Goal: Task Accomplishment & Management: Use online tool/utility

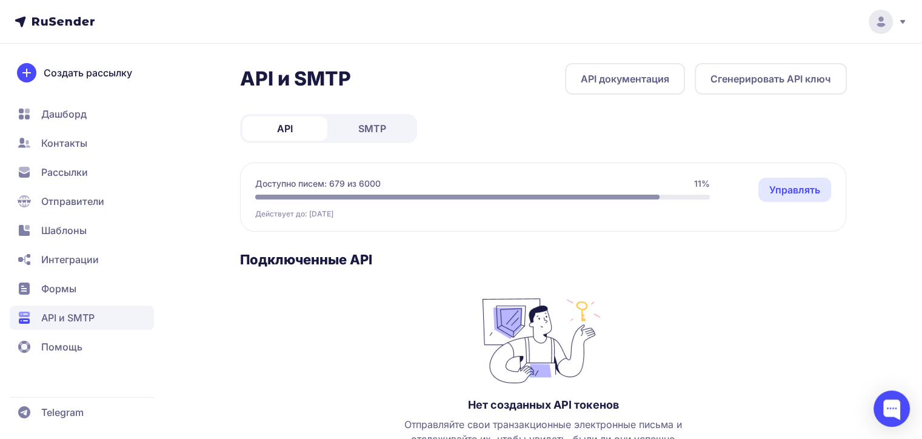
click at [355, 135] on link "SMTP" at bounding box center [372, 128] width 85 height 24
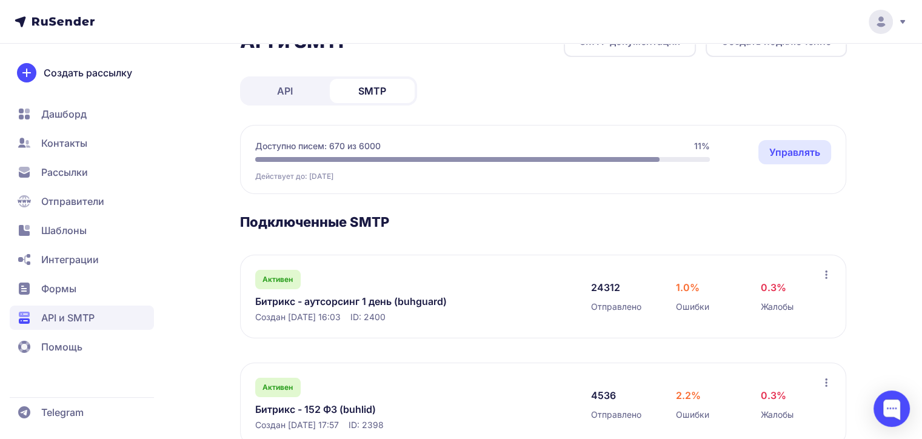
scroll to position [73, 0]
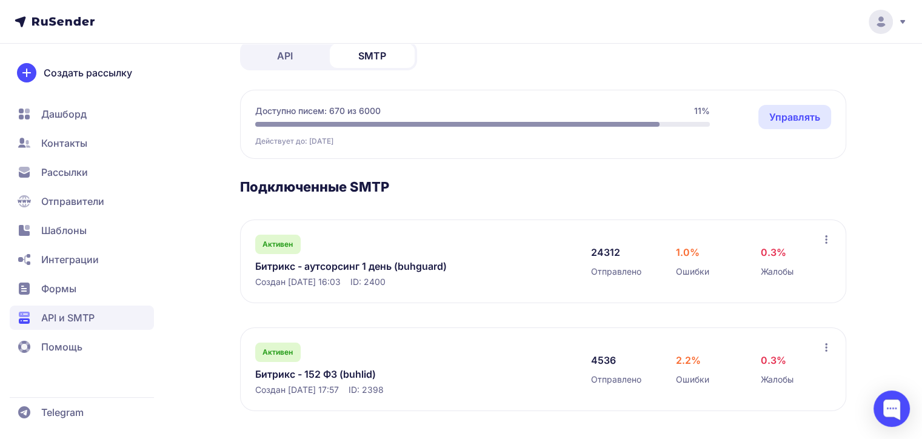
click at [404, 262] on link "Битрикс - аутсорсинг 1 день (buhguard)" at bounding box center [379, 266] width 249 height 15
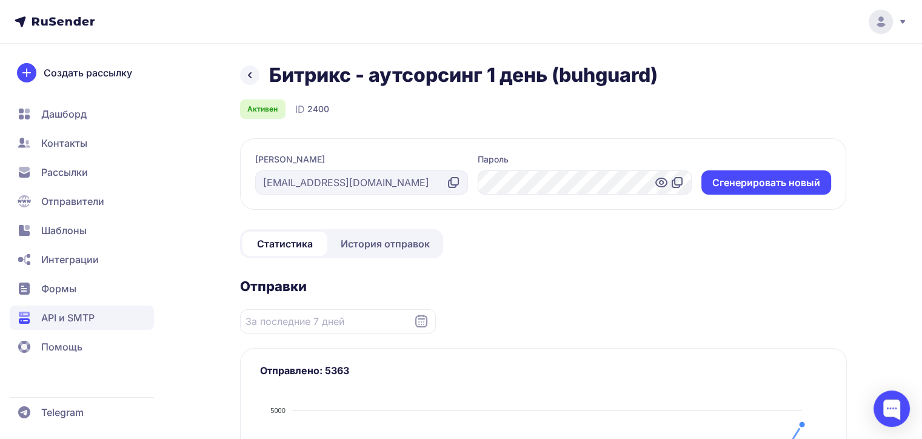
click at [371, 246] on span "История отправок" at bounding box center [385, 243] width 89 height 15
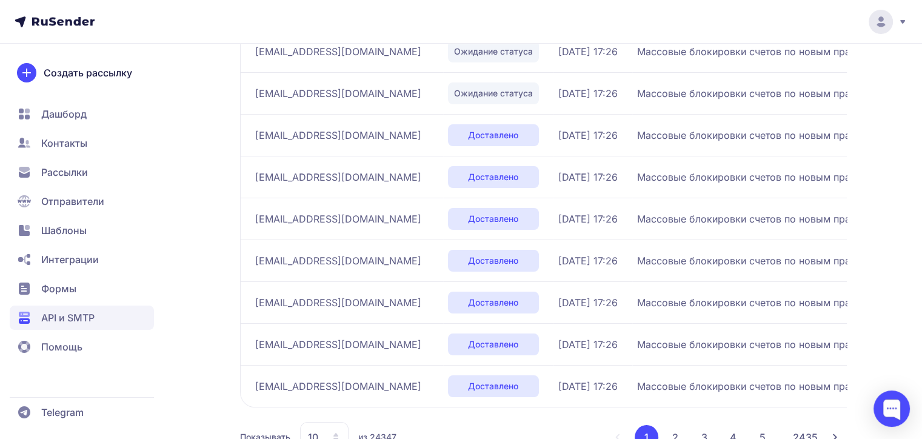
scroll to position [344, 0]
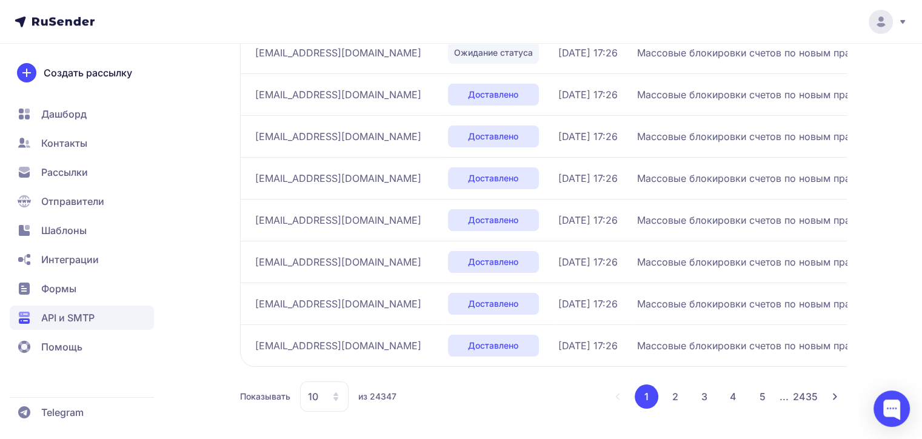
click at [332, 393] on icon at bounding box center [336, 397] width 10 height 10
click at [322, 356] on span "100" at bounding box center [373, 358] width 131 height 24
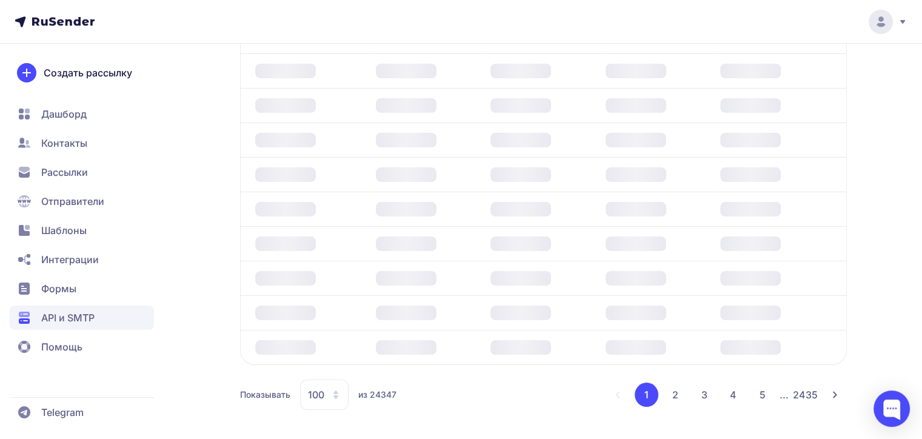
scroll to position [271, 0]
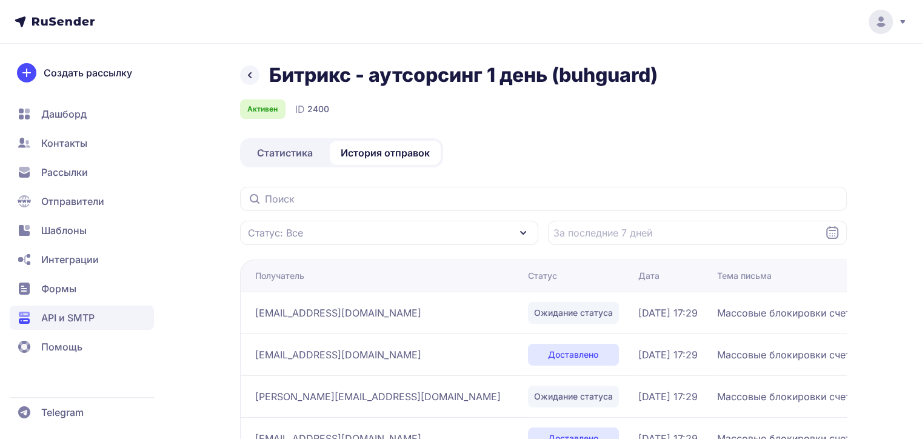
click at [250, 73] on icon at bounding box center [250, 75] width 2 height 5
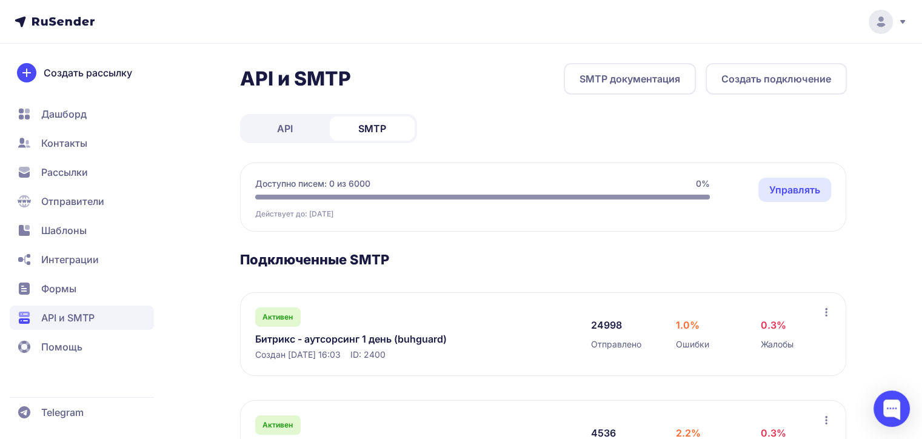
click at [812, 189] on link "Управлять" at bounding box center [794, 190] width 73 height 24
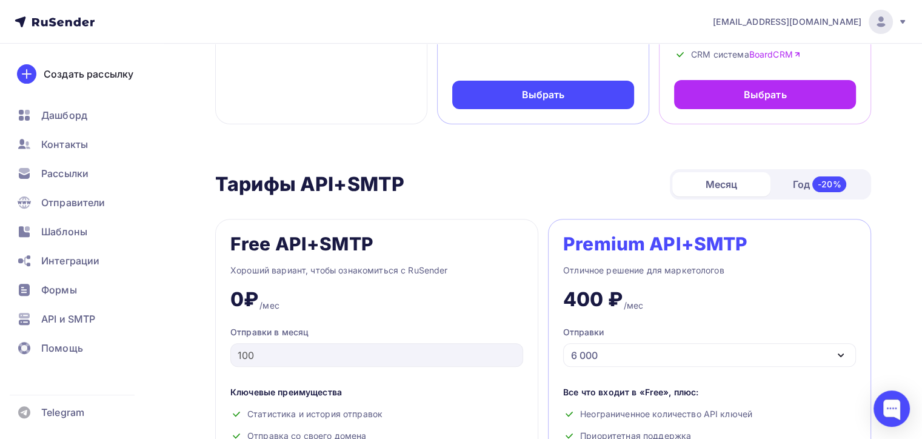
scroll to position [606, 0]
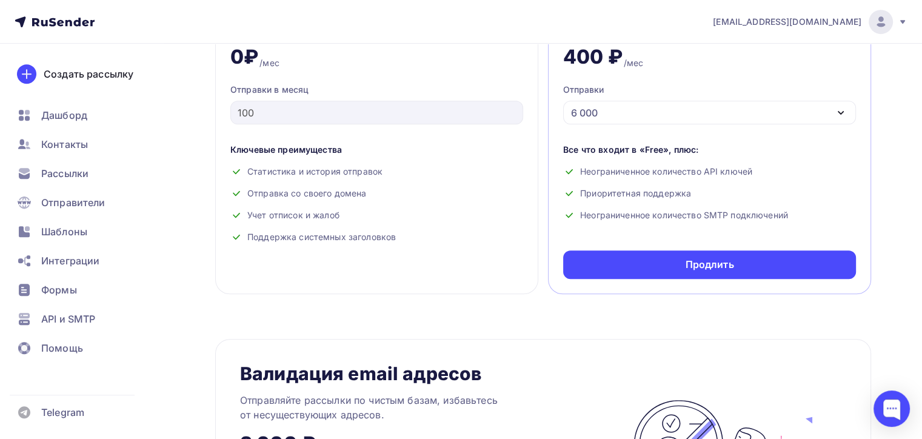
click at [650, 107] on div "6 000" at bounding box center [709, 113] width 293 height 24
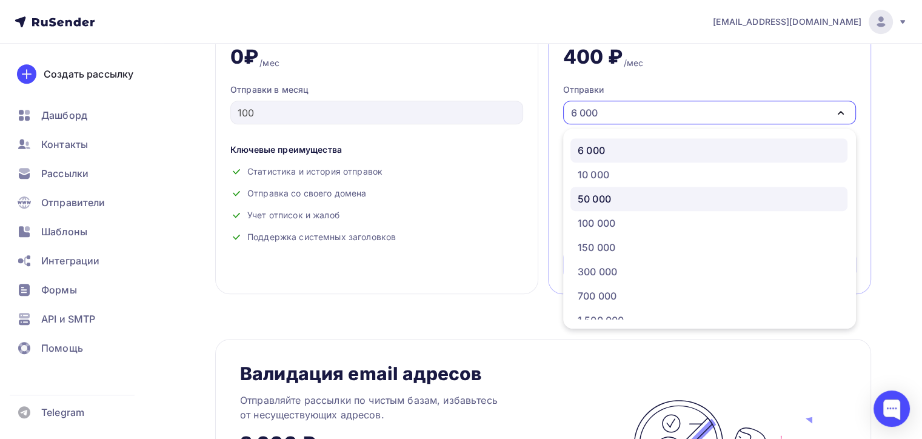
click at [613, 195] on div "50 000" at bounding box center [709, 199] width 262 height 15
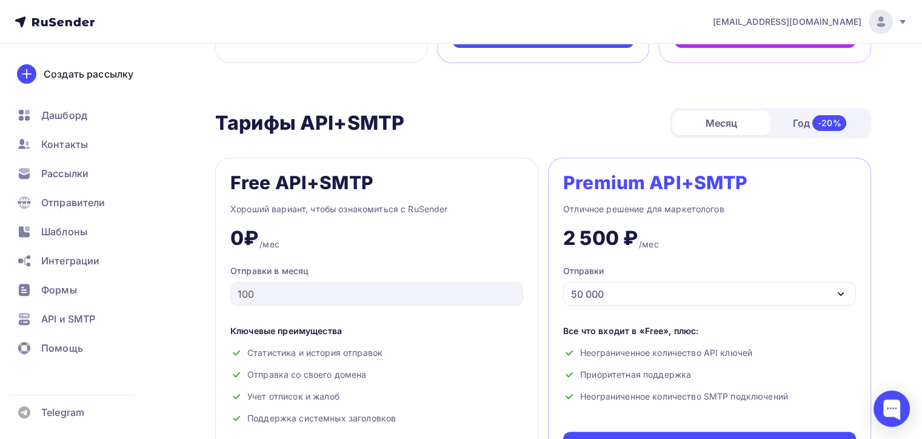
scroll to position [424, 0]
click at [612, 289] on div "50 000" at bounding box center [709, 294] width 293 height 24
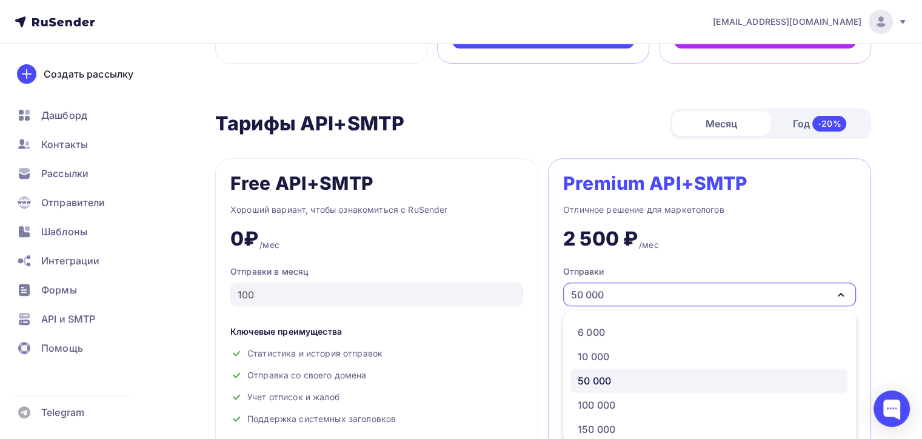
scroll to position [495, 0]
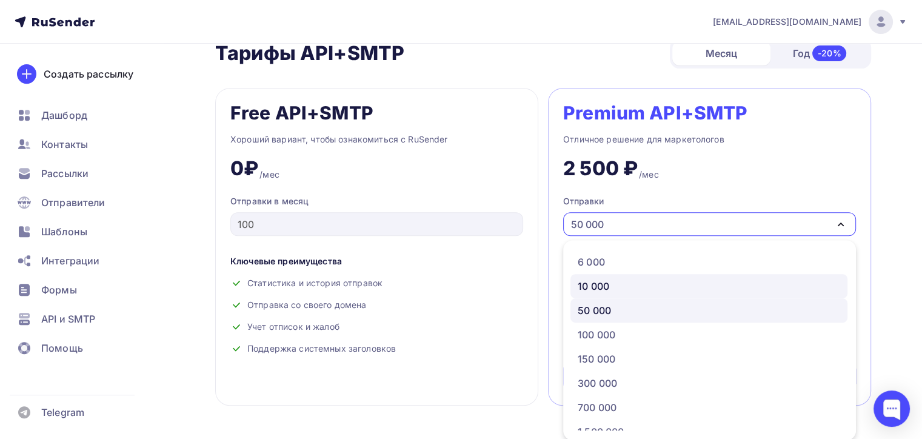
click at [613, 290] on div "10 000" at bounding box center [709, 286] width 262 height 15
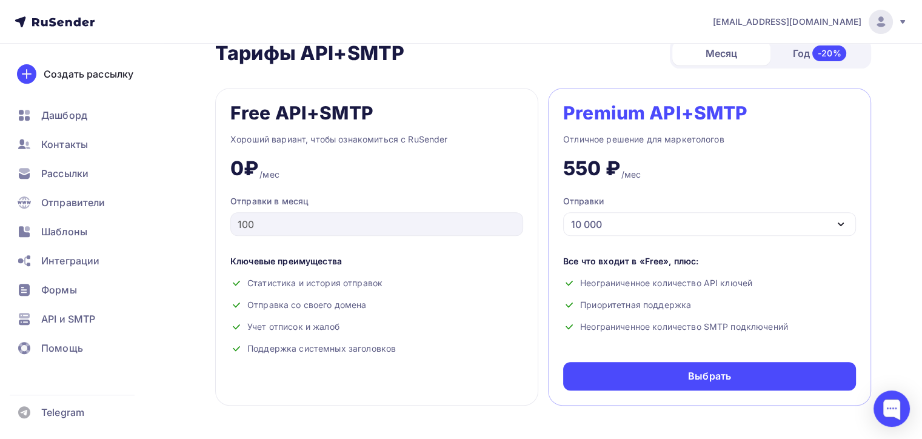
click at [582, 218] on div "10 000" at bounding box center [586, 224] width 31 height 15
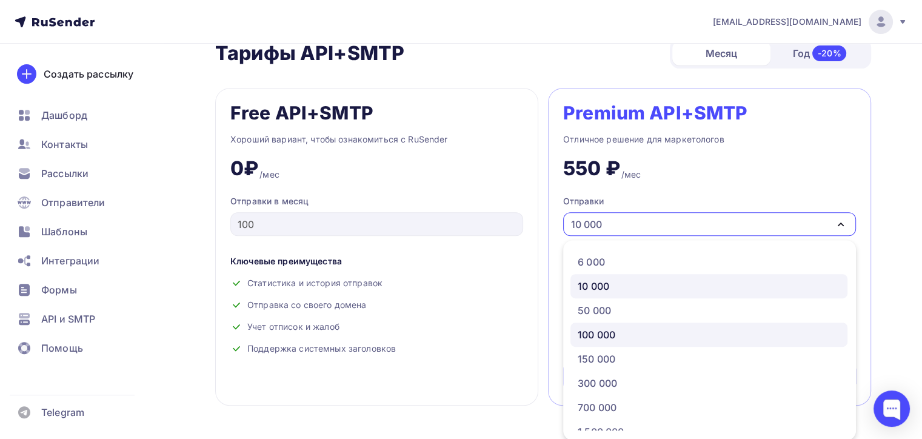
click at [606, 330] on div "100 000" at bounding box center [597, 334] width 38 height 15
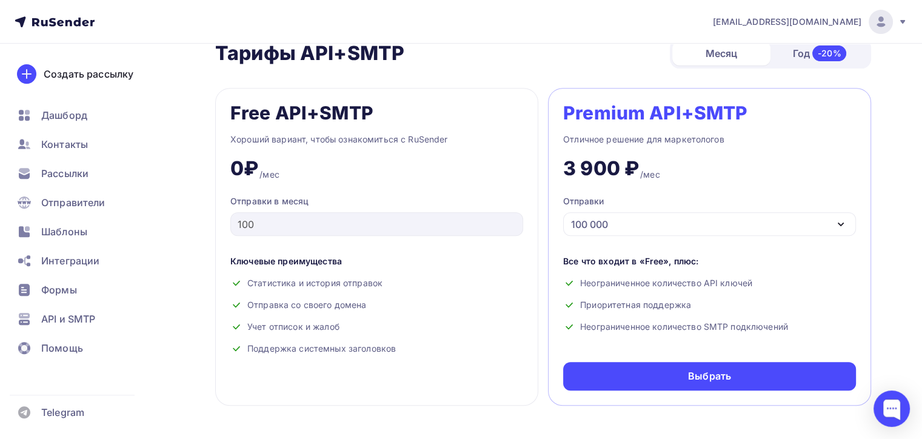
click at [604, 222] on div "100 000" at bounding box center [589, 224] width 37 height 15
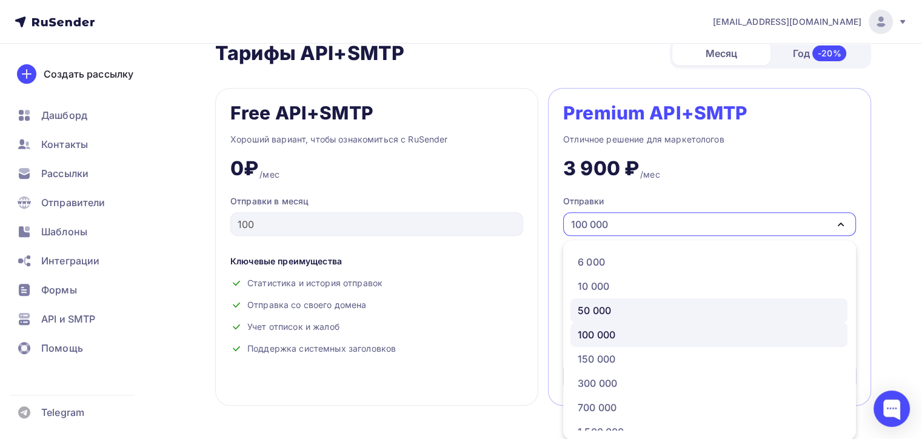
click at [601, 304] on div "50 000" at bounding box center [594, 310] width 33 height 15
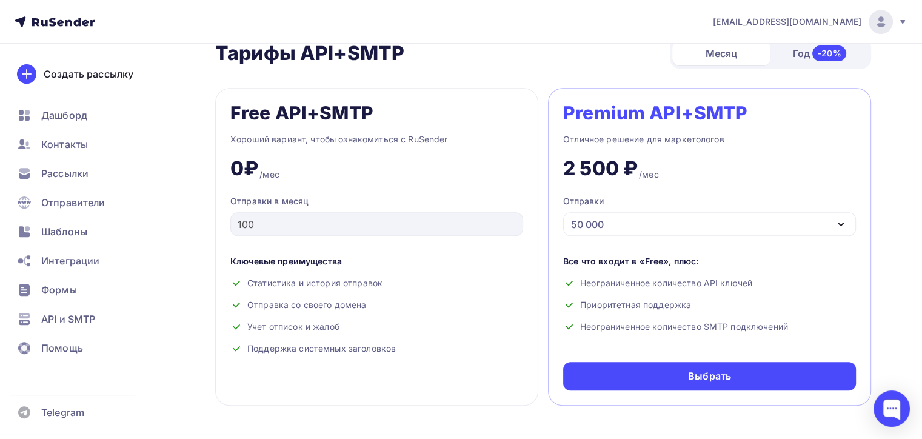
click at [615, 222] on div "50 000" at bounding box center [709, 224] width 293 height 24
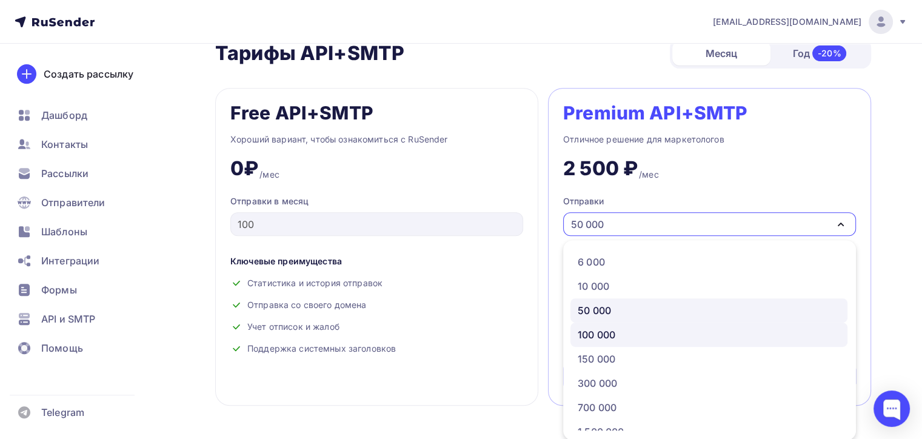
click at [606, 329] on div "100 000" at bounding box center [597, 334] width 38 height 15
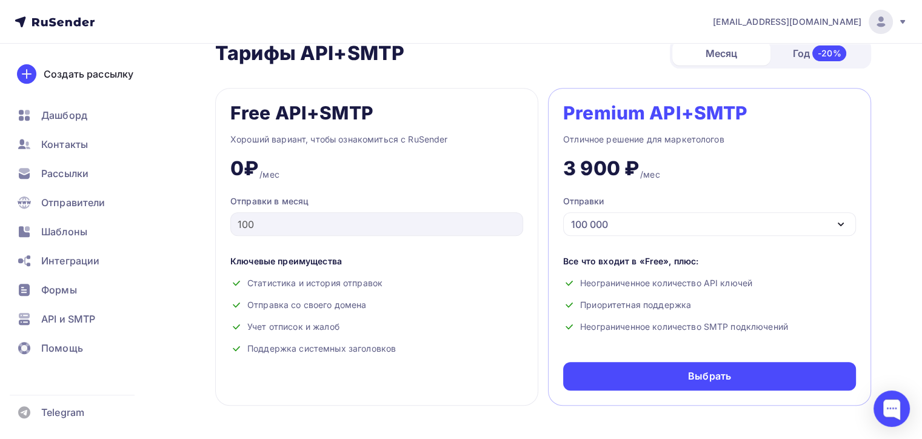
click at [610, 219] on div "100 000" at bounding box center [709, 224] width 293 height 24
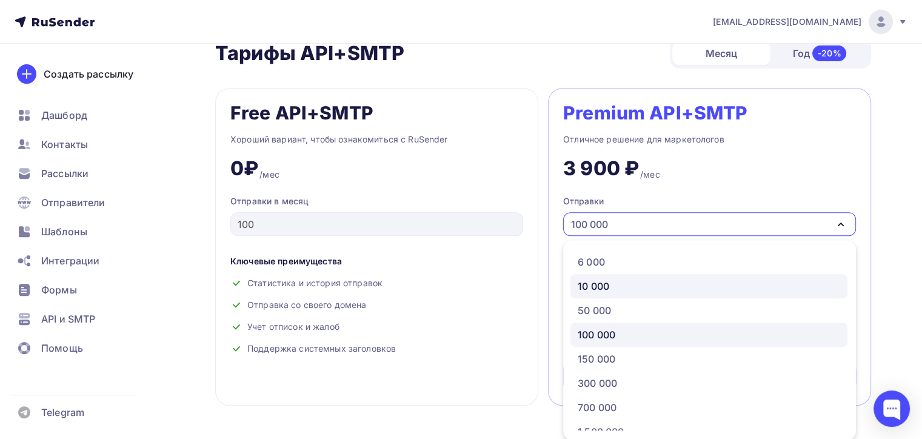
click at [605, 284] on div "10 000" at bounding box center [594, 286] width 32 height 15
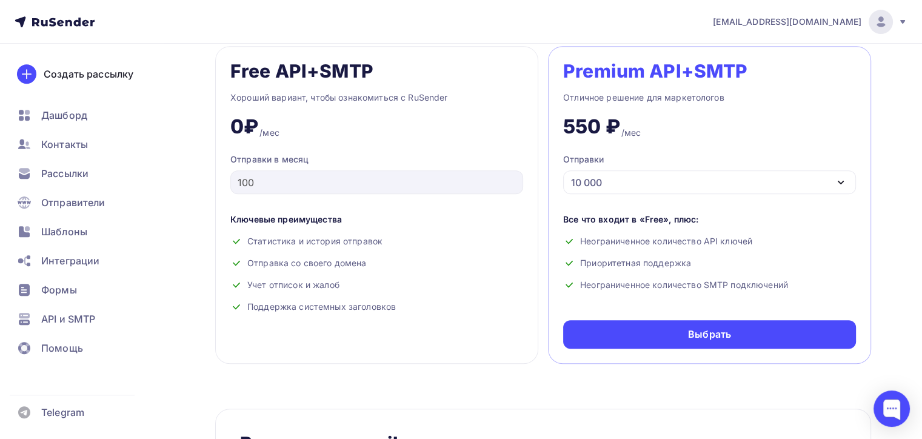
scroll to position [434, 0]
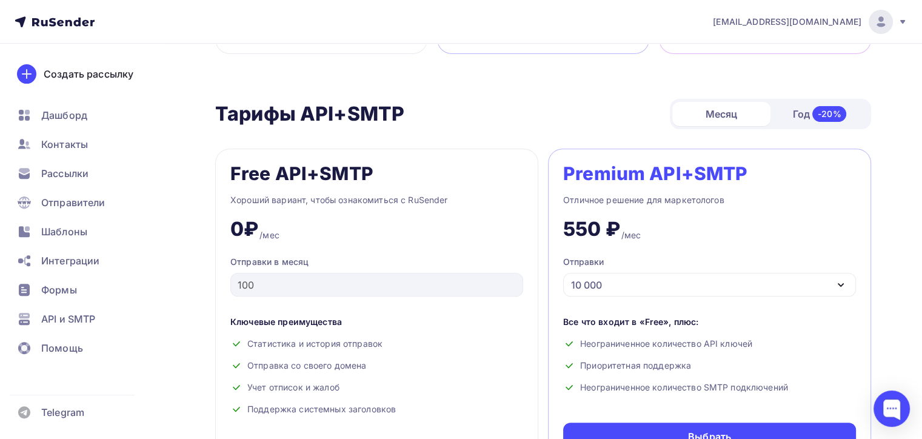
click at [701, 231] on div "550 ₽ /мес" at bounding box center [709, 224] width 293 height 34
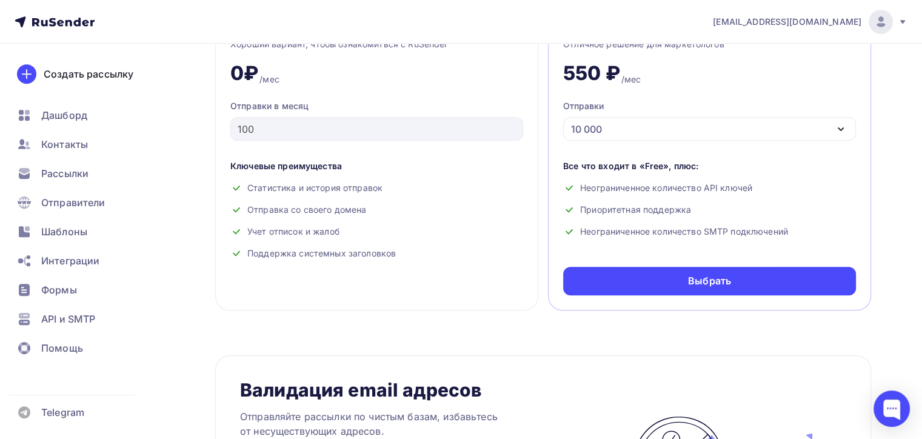
scroll to position [737, 0]
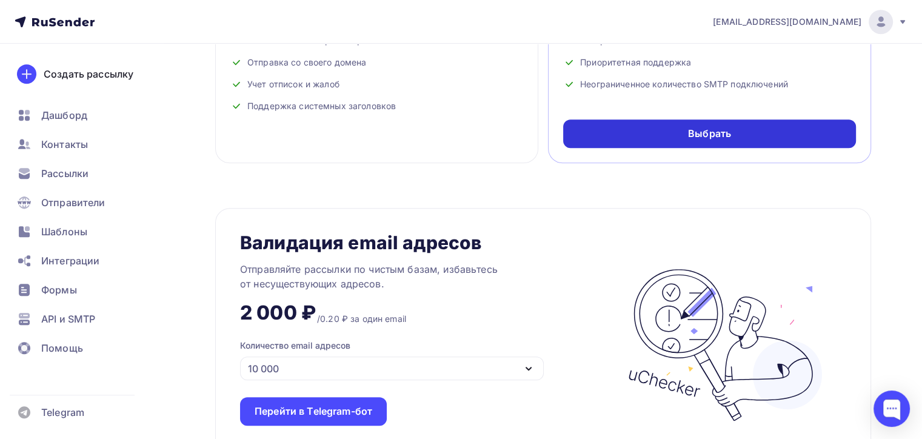
click at [732, 133] on div "Выбрать" at bounding box center [709, 133] width 293 height 28
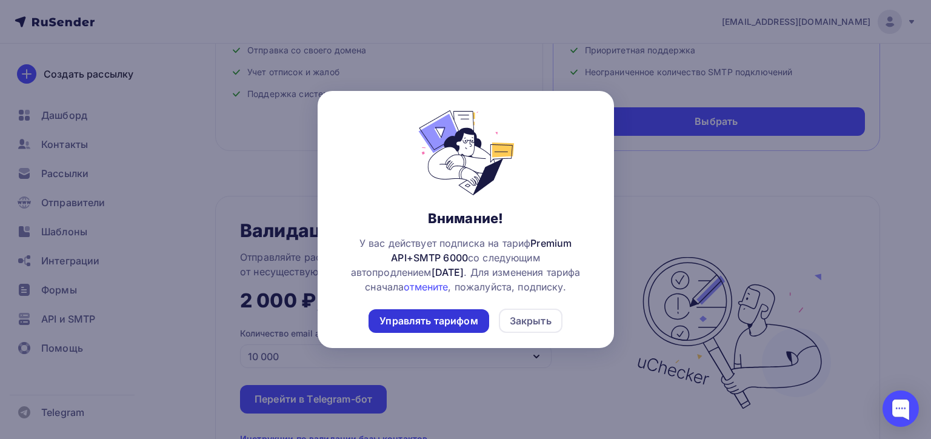
click at [455, 322] on div "Управлять тарифом" at bounding box center [428, 321] width 98 height 14
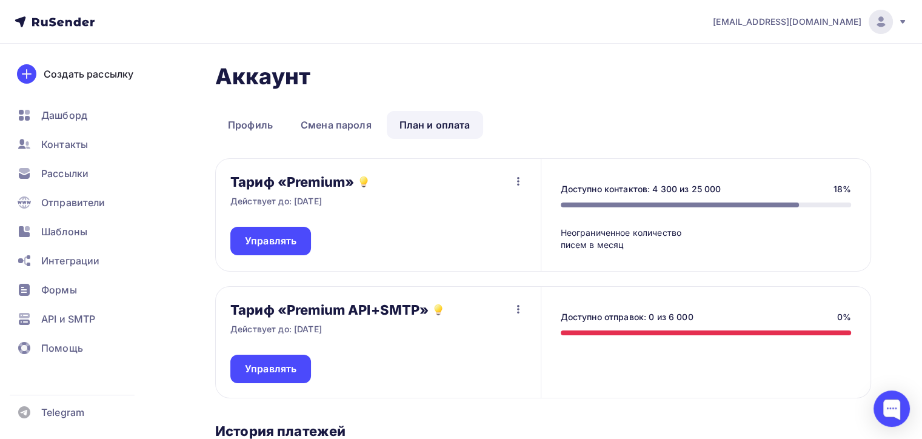
click at [514, 307] on icon "button" at bounding box center [518, 309] width 15 height 15
click at [500, 338] on div "Отписаться" at bounding box center [494, 340] width 57 height 15
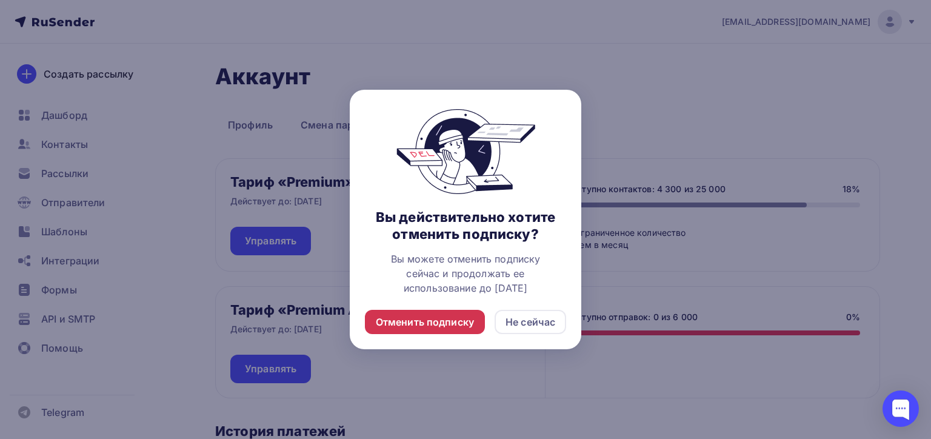
click at [429, 319] on div "Отменить подписку" at bounding box center [425, 322] width 98 height 15
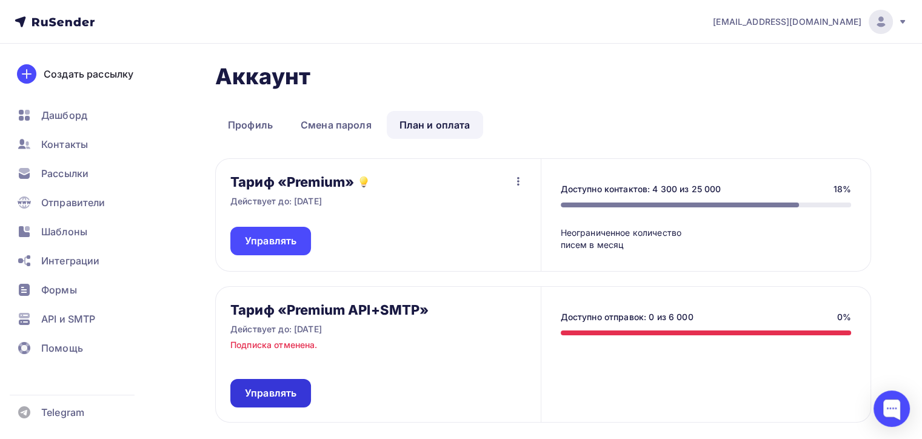
click at [295, 392] on span "Управлять" at bounding box center [271, 393] width 52 height 14
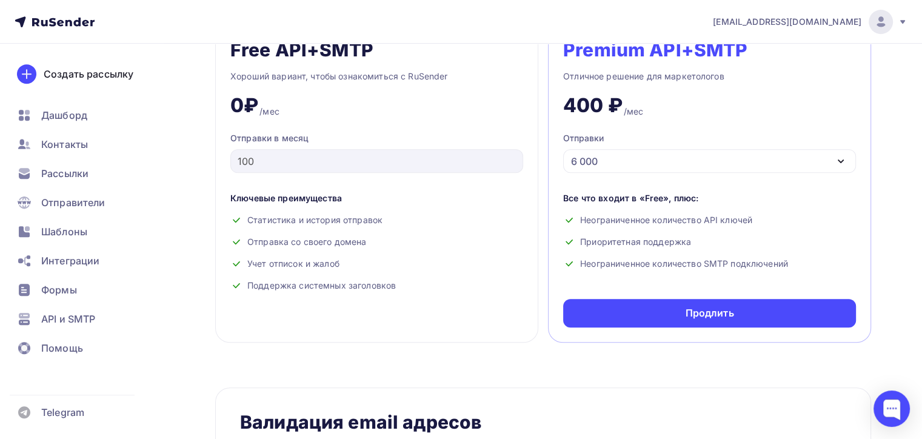
scroll to position [553, 0]
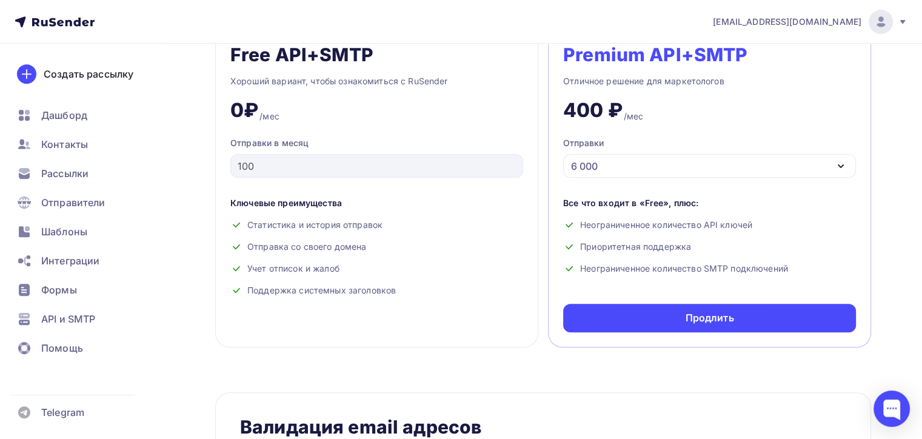
click at [649, 163] on div "6 000" at bounding box center [709, 166] width 293 height 24
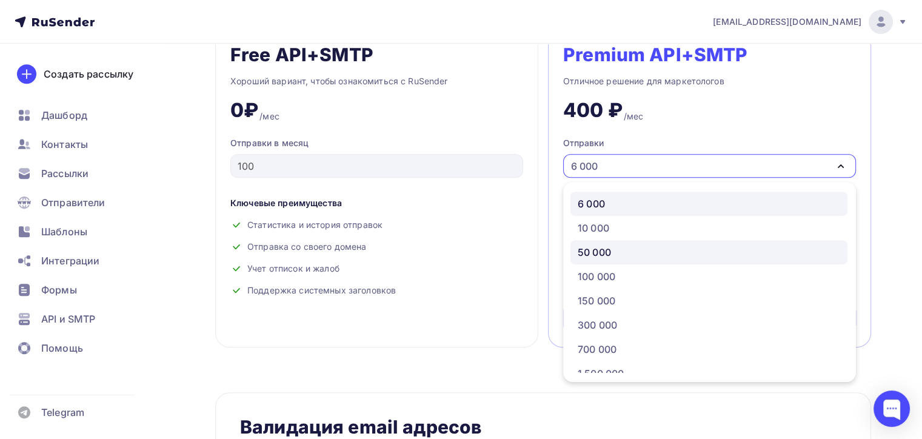
click at [623, 247] on div "50 000" at bounding box center [709, 252] width 262 height 15
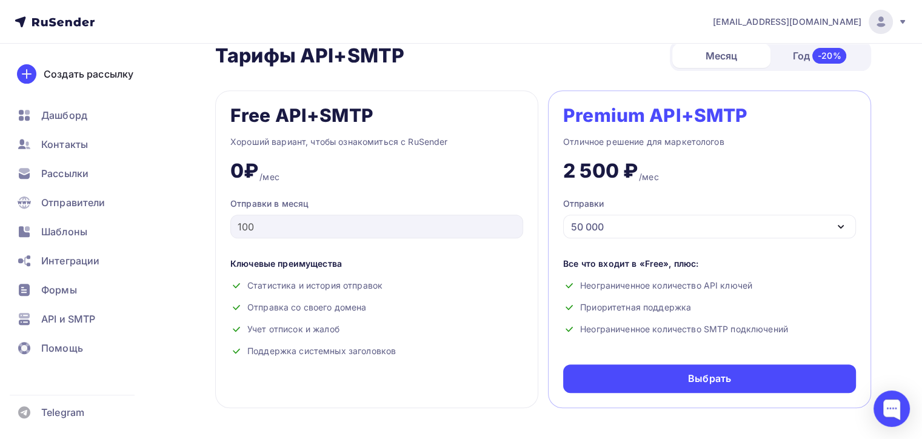
scroll to position [613, 0]
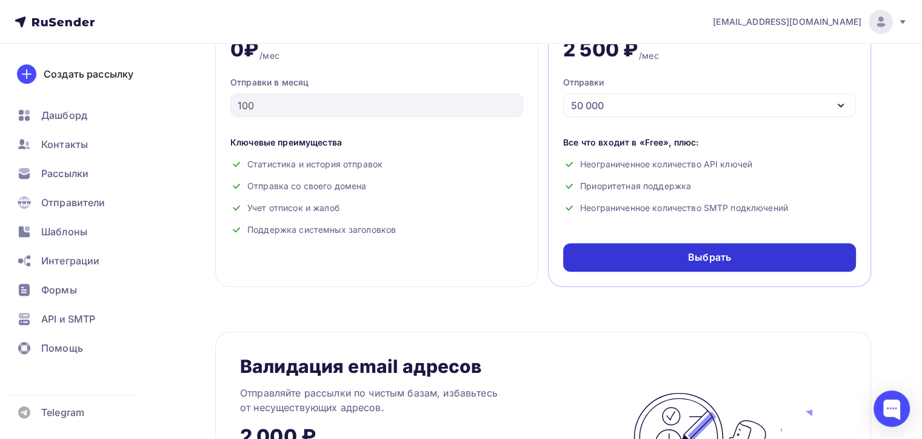
click at [686, 257] on div "Выбрать" at bounding box center [709, 257] width 293 height 28
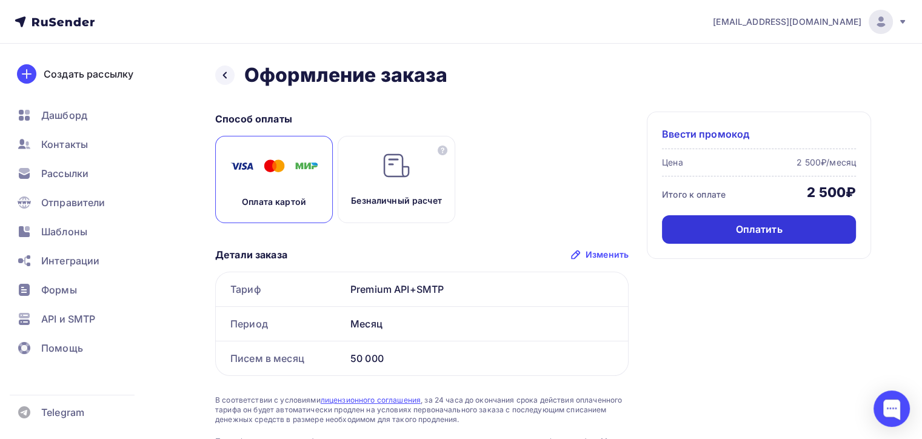
click at [750, 224] on div "Оплатить" at bounding box center [758, 229] width 47 height 14
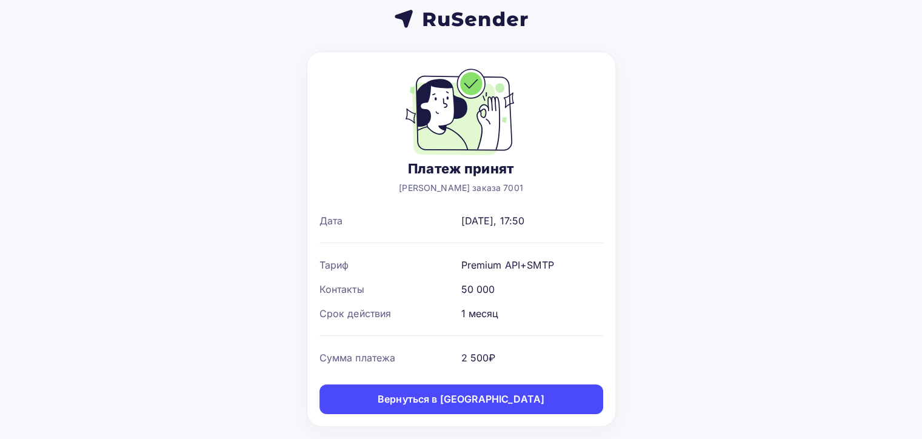
scroll to position [46, 0]
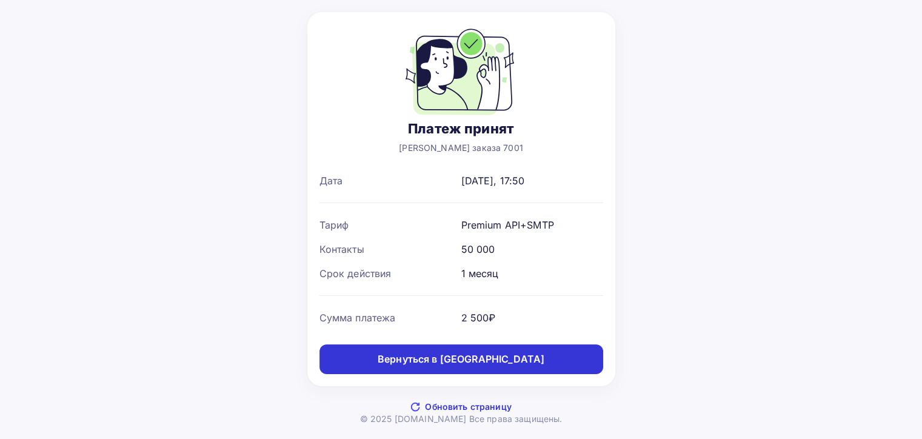
click at [490, 364] on div "Вернуться в [GEOGRAPHIC_DATA]" at bounding box center [461, 359] width 167 height 14
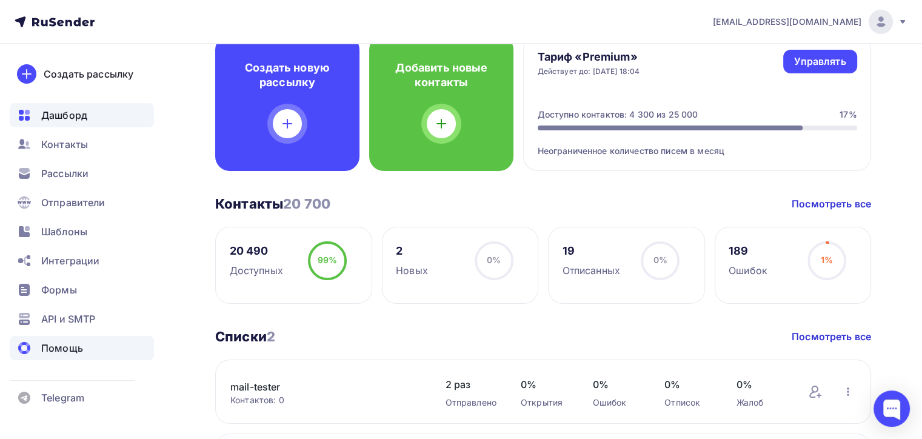
scroll to position [121, 0]
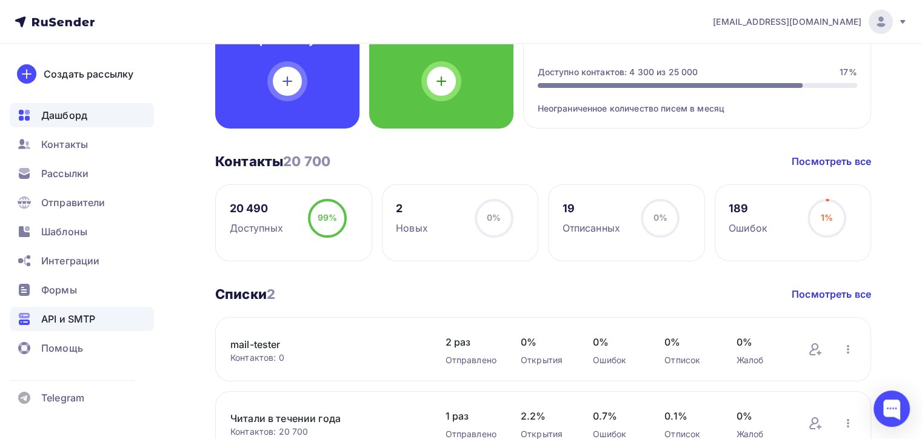
click at [85, 319] on span "API и SMTP" at bounding box center [68, 319] width 54 height 15
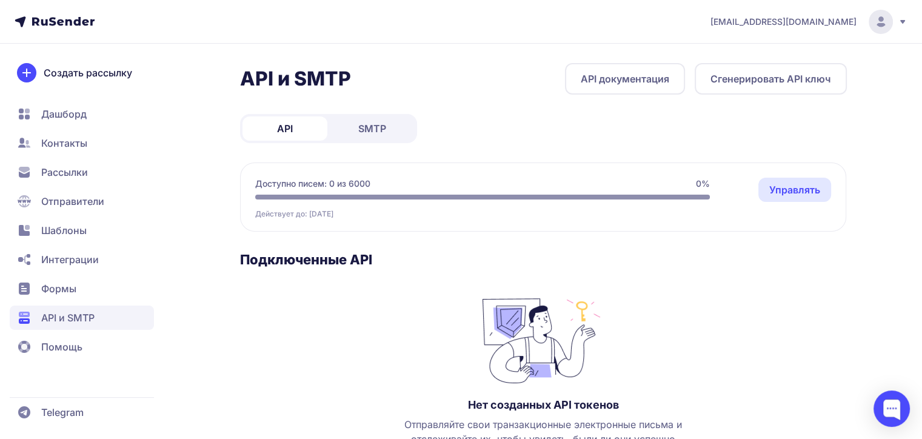
click at [378, 129] on span "SMTP" at bounding box center [372, 128] width 28 height 15
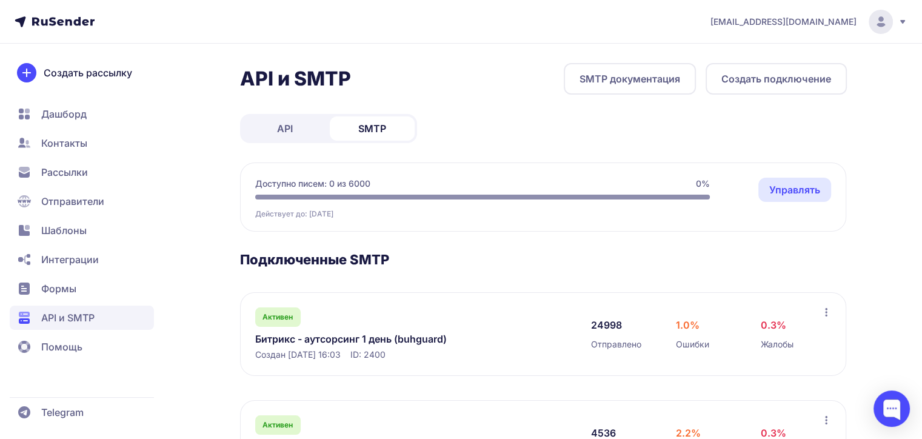
click at [298, 123] on link "API" at bounding box center [284, 128] width 85 height 24
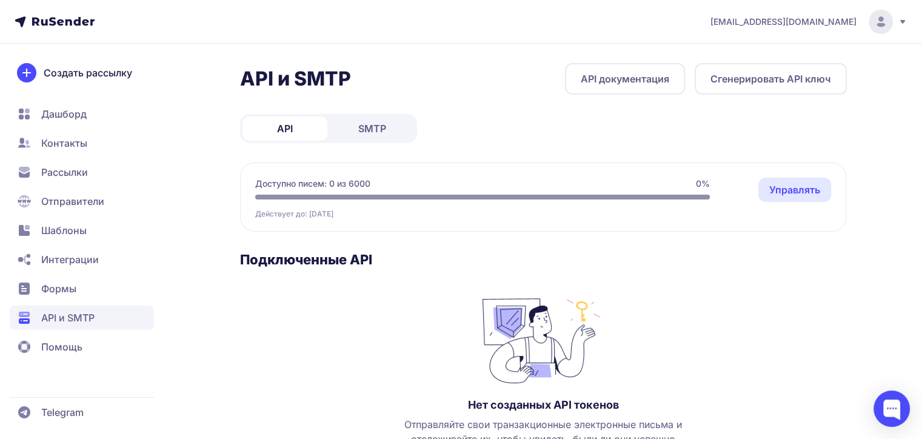
click at [372, 128] on span "SMTP" at bounding box center [372, 128] width 28 height 15
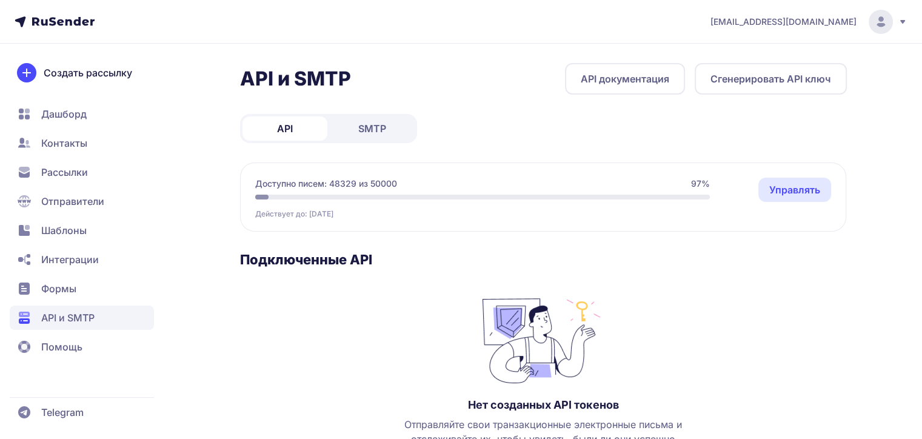
click at [72, 232] on span "Шаблоны" at bounding box center [63, 230] width 45 height 15
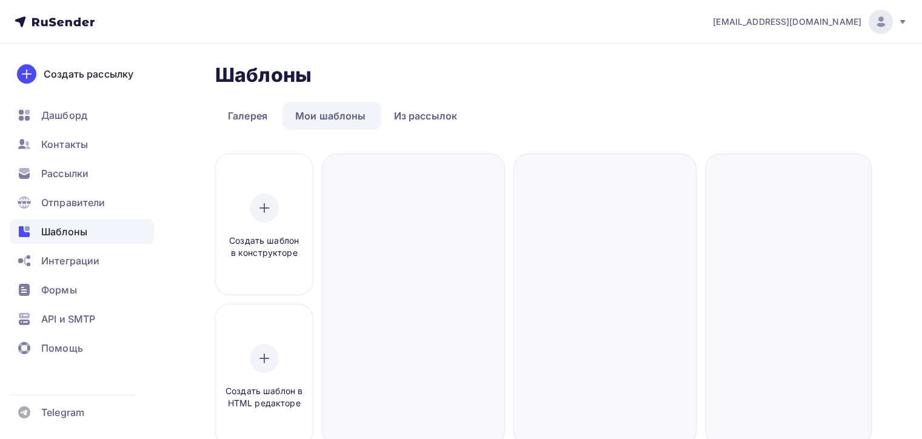
scroll to position [121, 0]
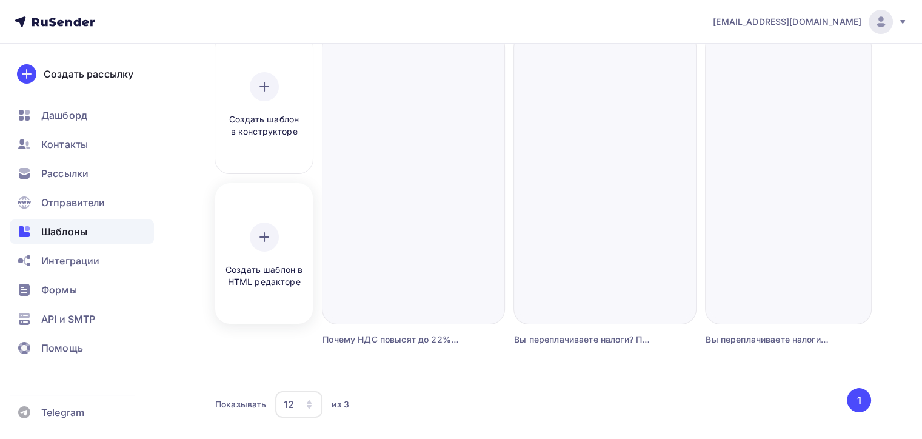
click at [261, 242] on icon at bounding box center [264, 237] width 15 height 15
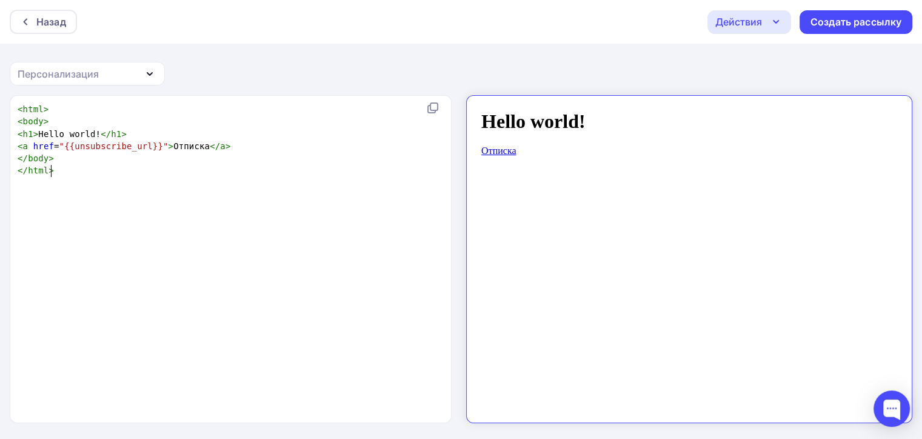
click at [153, 185] on div "xxxxxxxxxx < html > < body > < h1 > Hello world! </ h1 > < a href = "{{unsubscr…" at bounding box center [243, 274] width 456 height 347
type textarea "<html> <body> <h1>Hello world!</h1> <a href="{{unsubscribe_url}}">Отписка</a> <…"
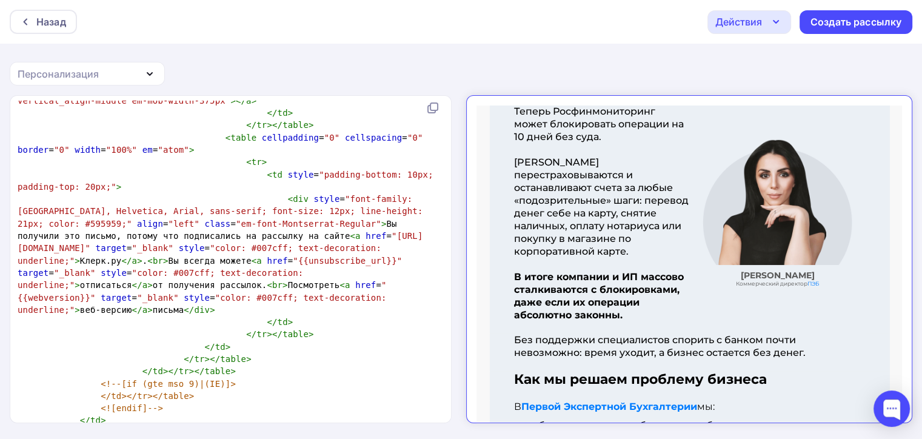
scroll to position [0, 0]
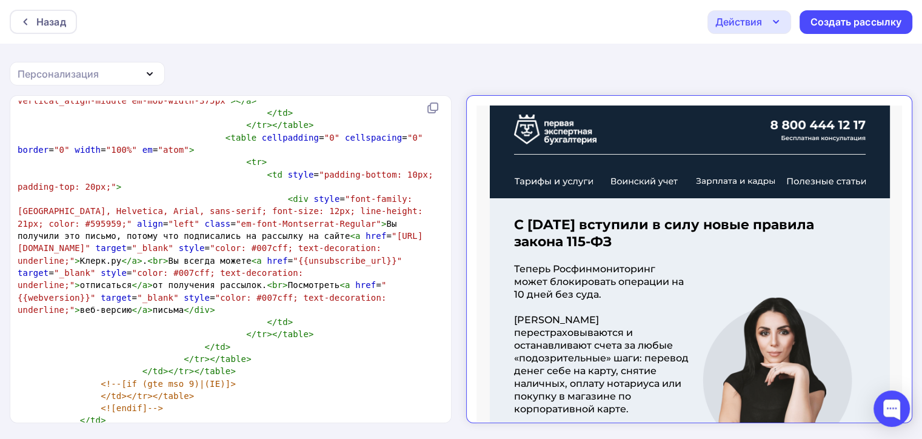
drag, startPoint x: 890, startPoint y: 166, endPoint x: 1375, endPoint y: 168, distance: 484.3
click at [880, 18] on div "Создать рассылку" at bounding box center [855, 22] width 91 height 14
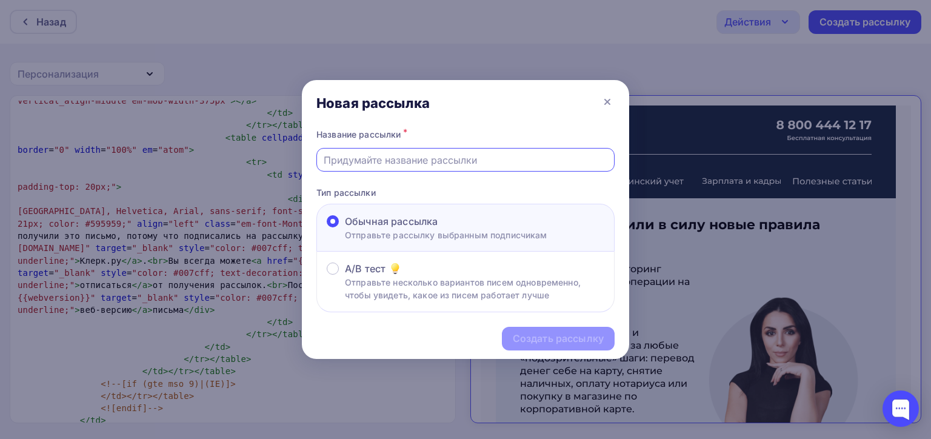
click at [424, 162] on input "text" at bounding box center [466, 160] width 284 height 15
click at [504, 105] on div "Новая рассылка" at bounding box center [465, 103] width 327 height 46
click at [404, 156] on input "text" at bounding box center [466, 160] width 284 height 15
paste input "Массовые блокировки счетов по новым правилам 115-ФЗ"
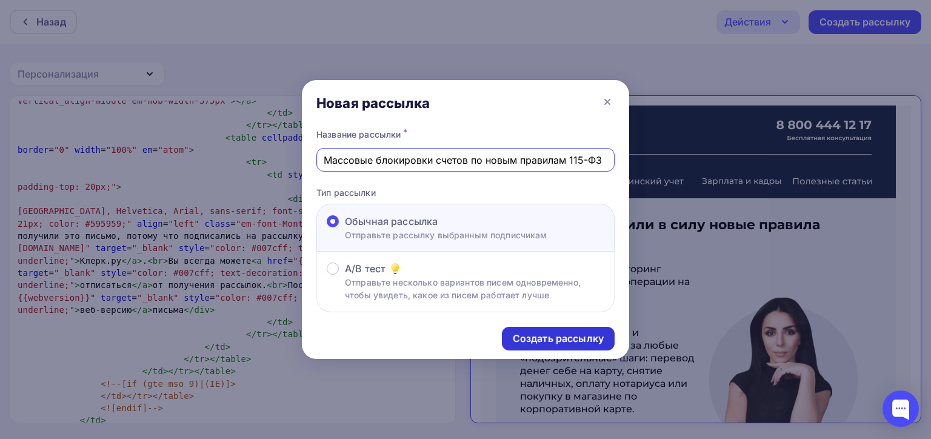
type input "Массовые блокировки счетов по новым правилам 115-ФЗ"
click at [541, 337] on div "Создать рассылку" at bounding box center [558, 339] width 91 height 14
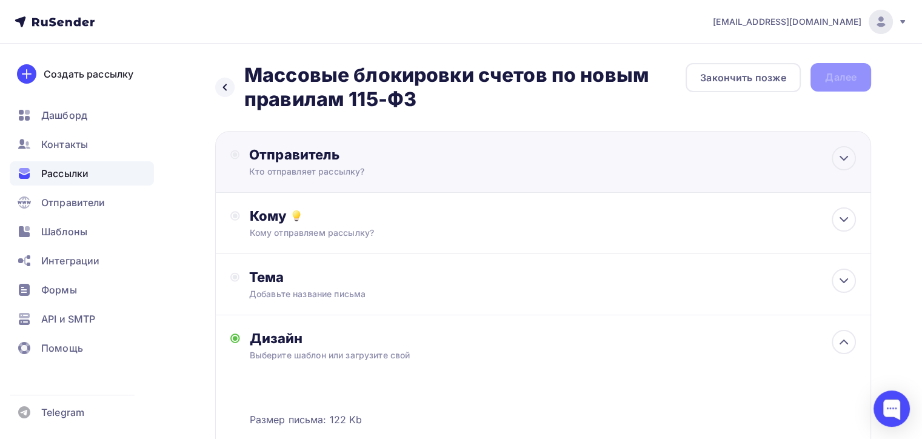
click at [379, 165] on div "Отправитель Кто отправляет рассылку? Email * [EMAIL_ADDRESS][DOMAIN_NAME] [EMAI…" at bounding box center [380, 162] width 262 height 32
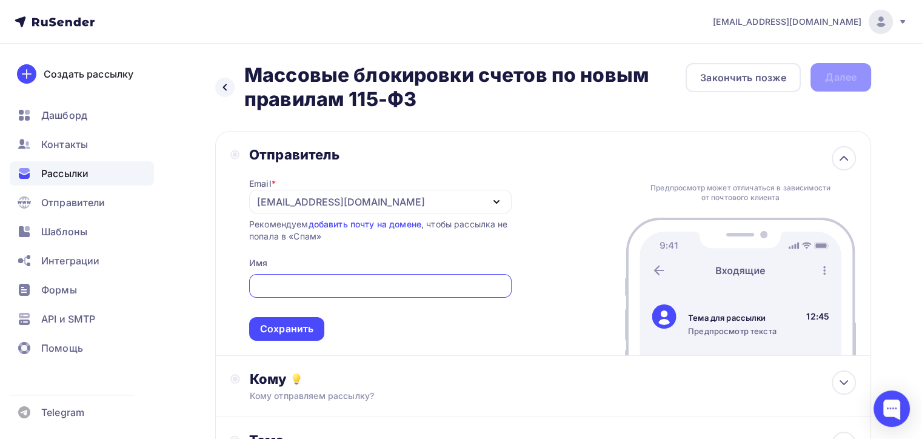
click at [283, 203] on div "[EMAIL_ADDRESS][DOMAIN_NAME]" at bounding box center [341, 202] width 168 height 15
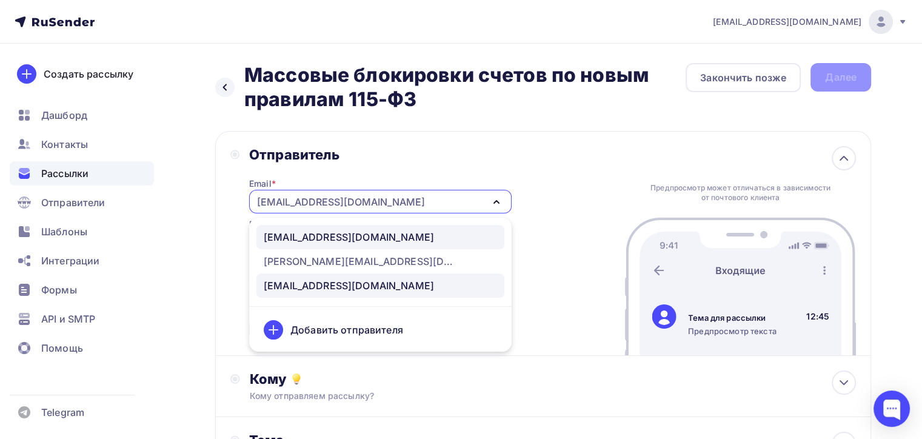
click at [323, 238] on div "[EMAIL_ADDRESS][DOMAIN_NAME]" at bounding box center [349, 237] width 170 height 15
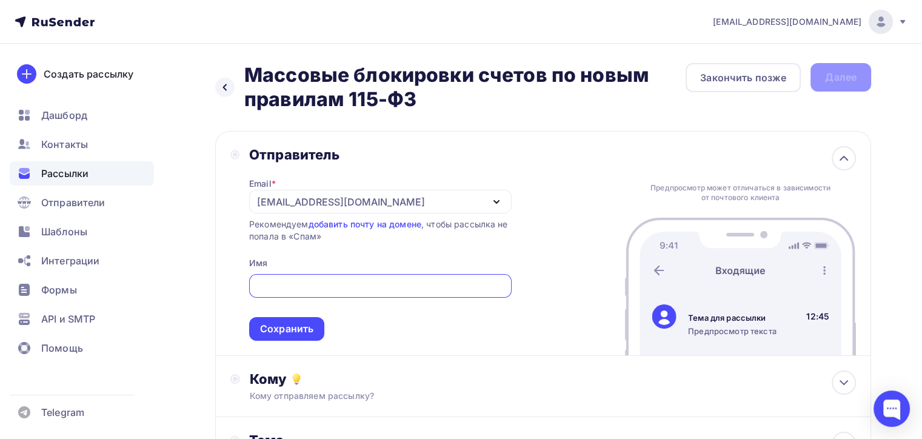
click at [292, 288] on input "text" at bounding box center [380, 286] width 249 height 15
click at [526, 159] on div "Отправитель Email * [EMAIL_ADDRESS][DOMAIN_NAME] [EMAIL_ADDRESS][DOMAIN_NAME] […" at bounding box center [543, 243] width 656 height 225
click at [281, 287] on input "text" at bounding box center [380, 286] width 249 height 15
paste input "[PERSON_NAME]"
type input "[PERSON_NAME]"
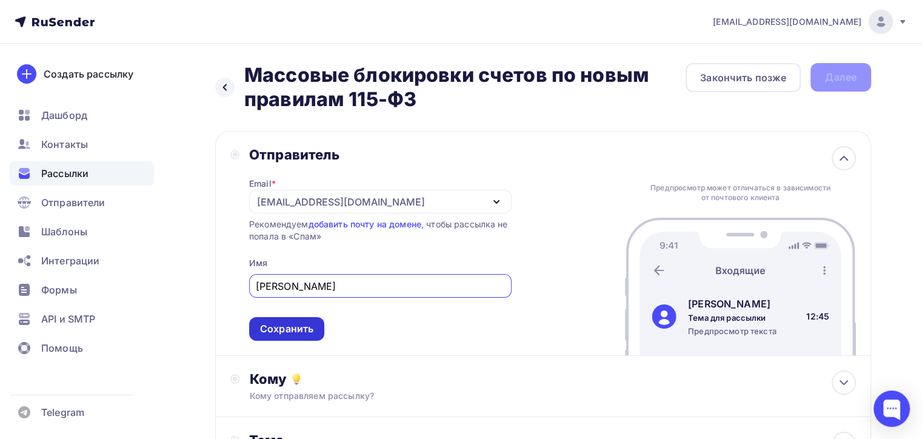
click at [310, 329] on div "Сохранить" at bounding box center [286, 329] width 53 height 14
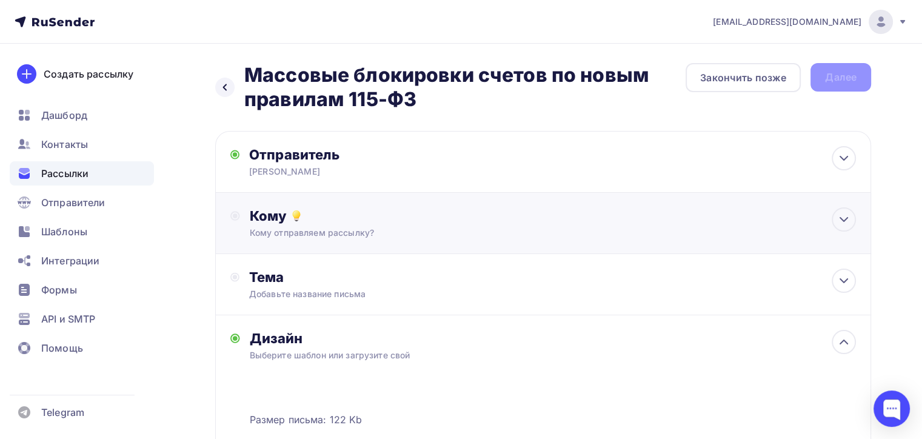
click at [404, 221] on div "Кому" at bounding box center [553, 215] width 606 height 17
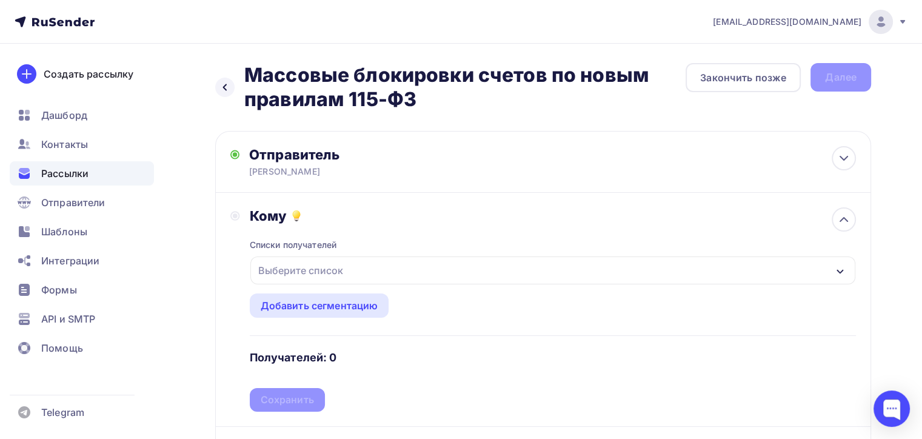
click at [315, 274] on div "Выберите список" at bounding box center [300, 270] width 95 height 22
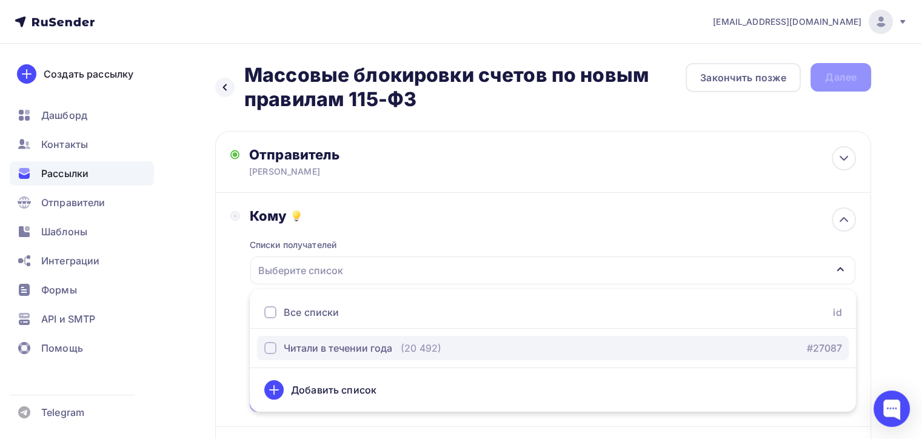
click at [269, 346] on div "button" at bounding box center [270, 348] width 12 height 12
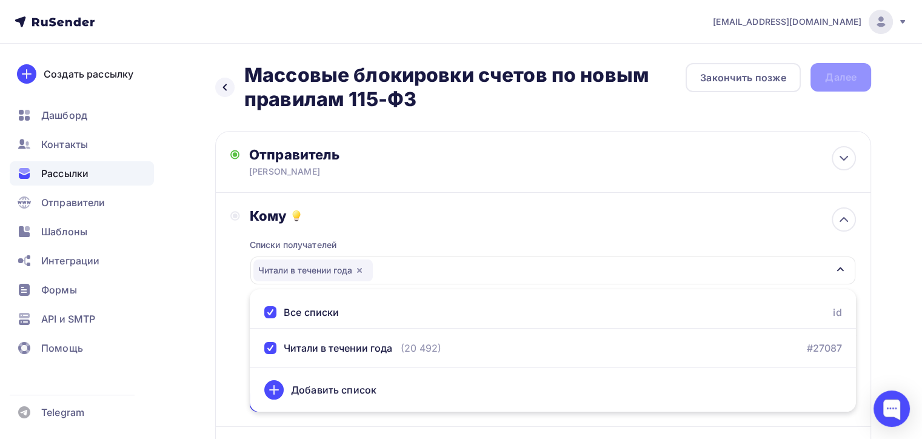
click at [232, 272] on div "Кому Списки получателей Читали в течении года Все списки id Читали в течении го…" at bounding box center [543, 309] width 626 height 204
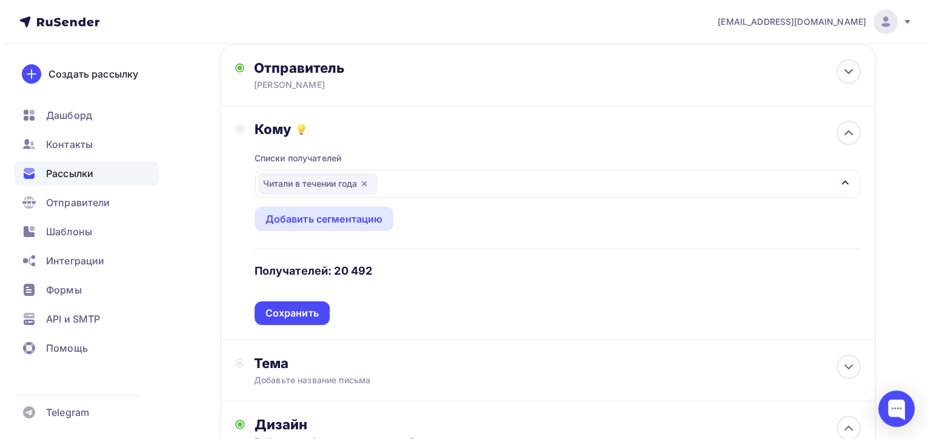
scroll to position [242, 0]
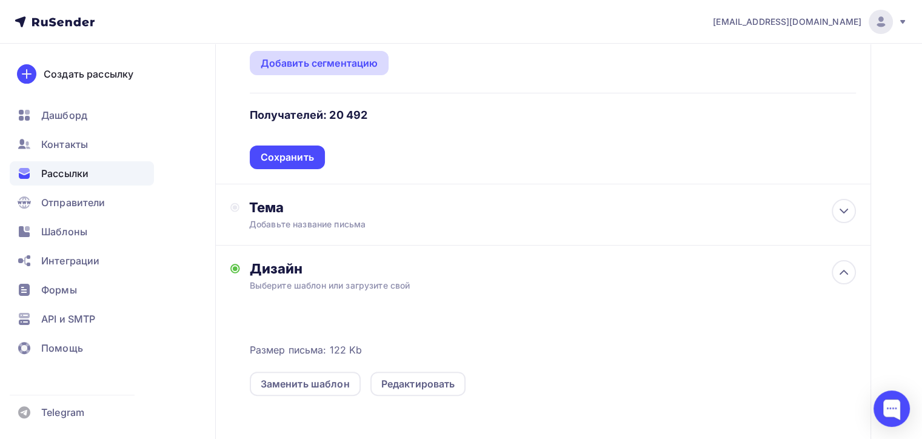
click at [332, 63] on div "Добавить сегментацию" at bounding box center [320, 63] width 118 height 15
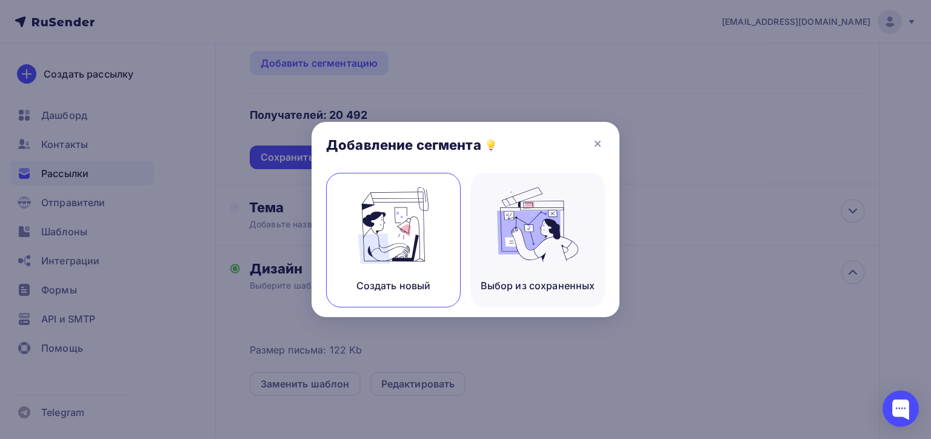
click at [392, 246] on img at bounding box center [393, 225] width 81 height 76
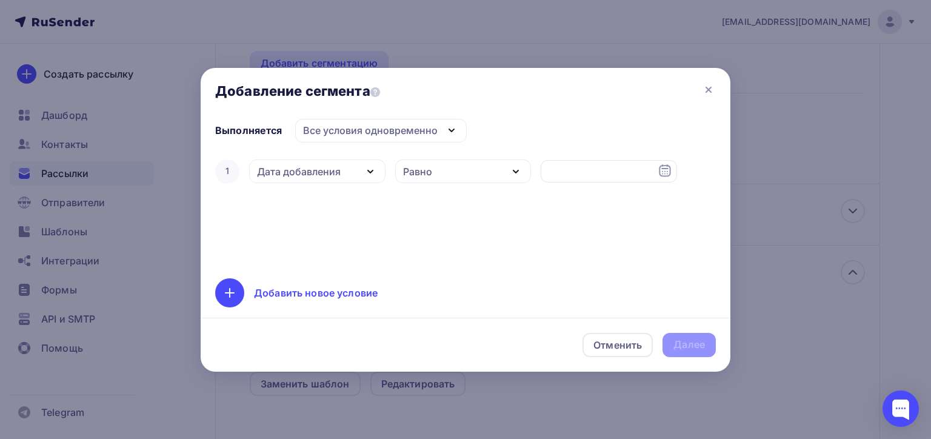
click at [309, 172] on div "Дата добавления" at bounding box center [299, 171] width 84 height 15
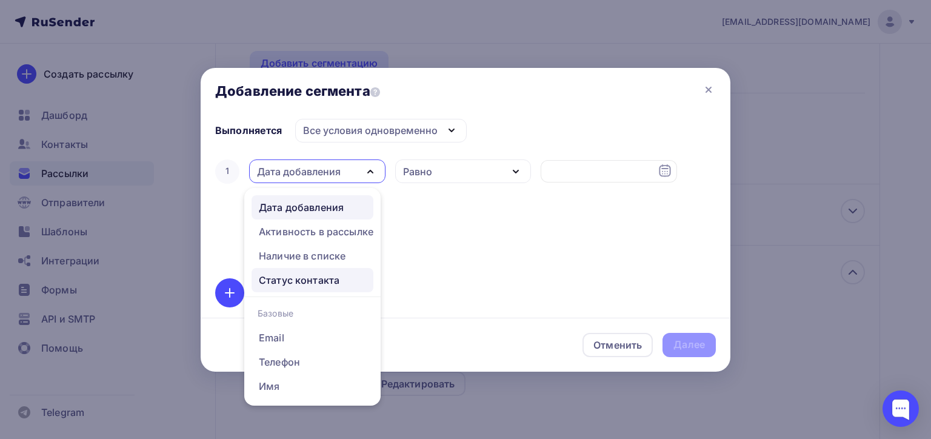
click at [312, 281] on div "Статус контакта" at bounding box center [299, 280] width 81 height 15
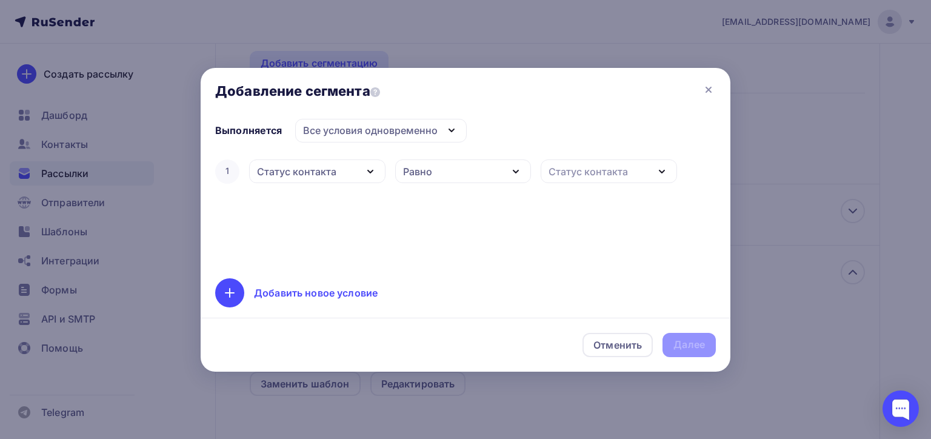
click at [600, 178] on div "Статус контакта" at bounding box center [588, 171] width 79 height 15
click at [332, 164] on div "Статус контакта" at bounding box center [296, 171] width 79 height 15
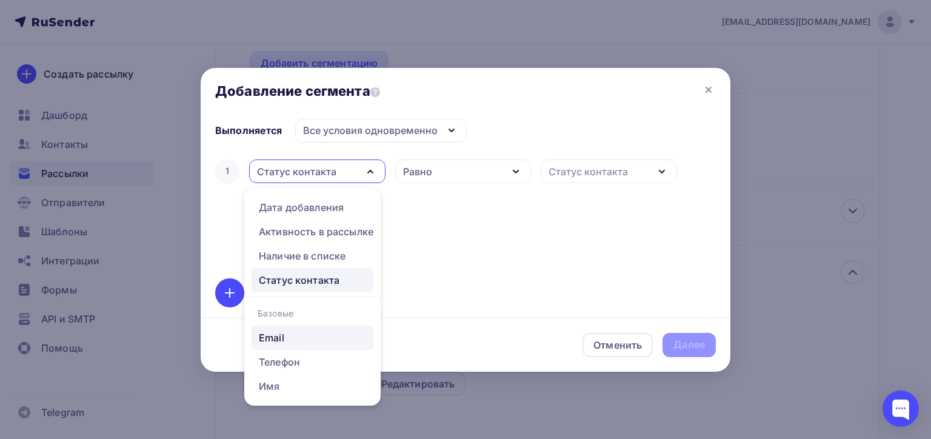
click at [275, 337] on div "Email" at bounding box center [271, 337] width 25 height 15
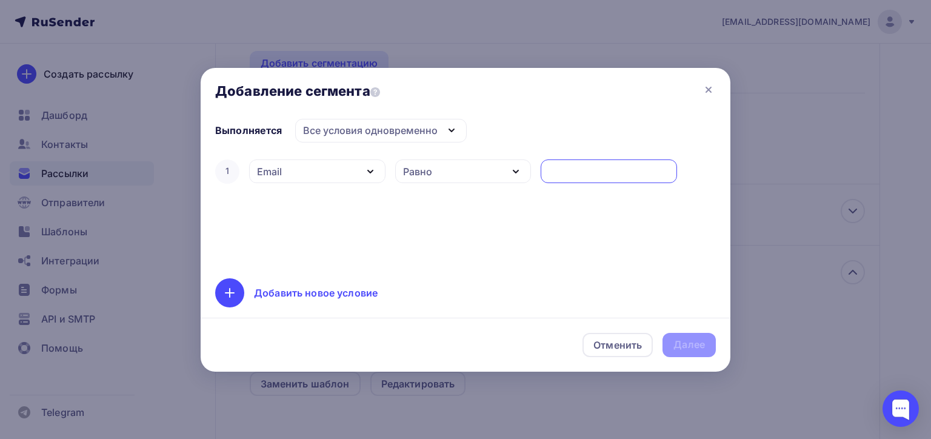
click at [573, 172] on input "text" at bounding box center [609, 171] width 122 height 15
click at [321, 175] on div "Email" at bounding box center [317, 171] width 136 height 24
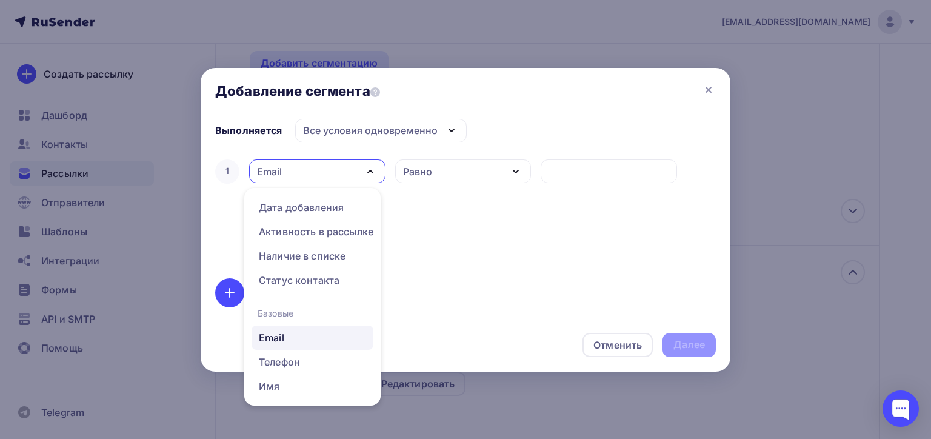
click at [325, 172] on div "Email" at bounding box center [317, 171] width 136 height 24
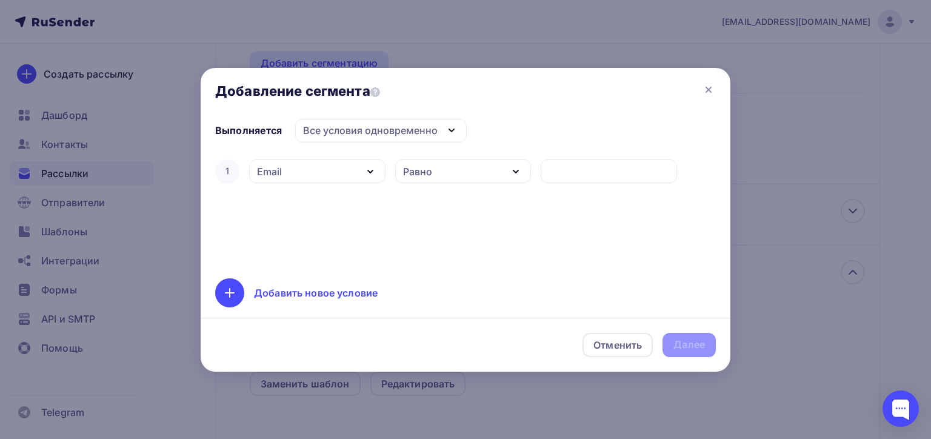
click at [463, 176] on div "Равно" at bounding box center [463, 171] width 136 height 24
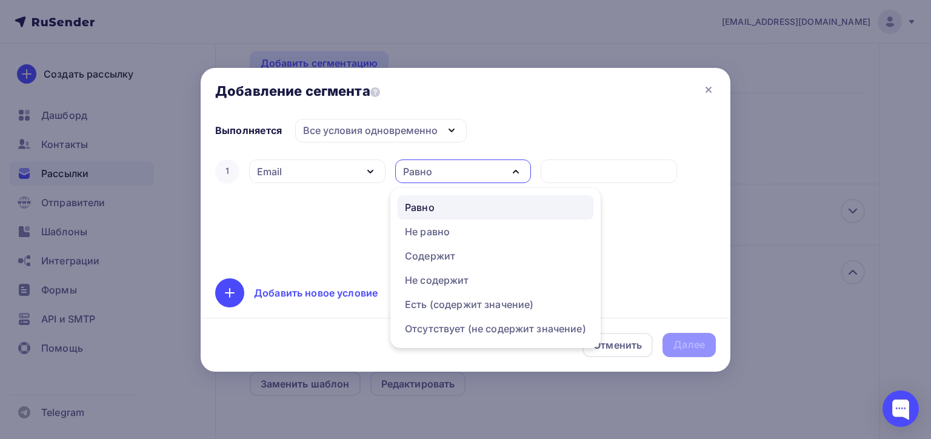
click at [337, 177] on div "Email" at bounding box center [317, 171] width 136 height 24
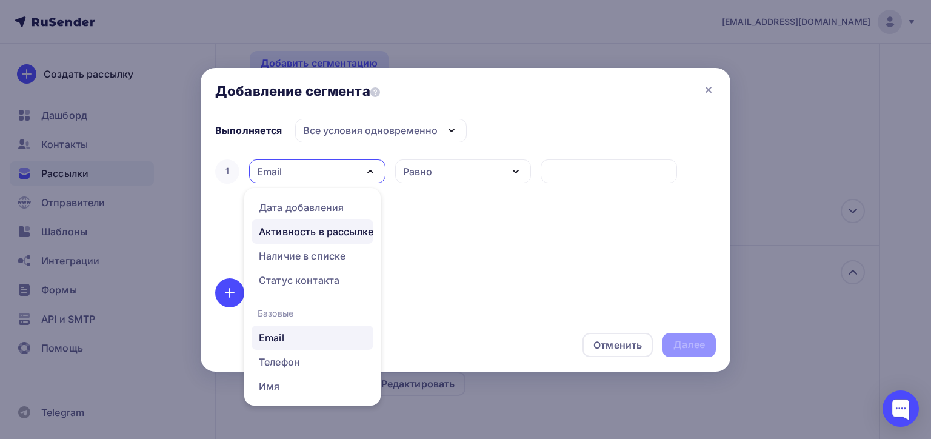
click at [322, 233] on div "Активность в рассылке" at bounding box center [316, 231] width 115 height 15
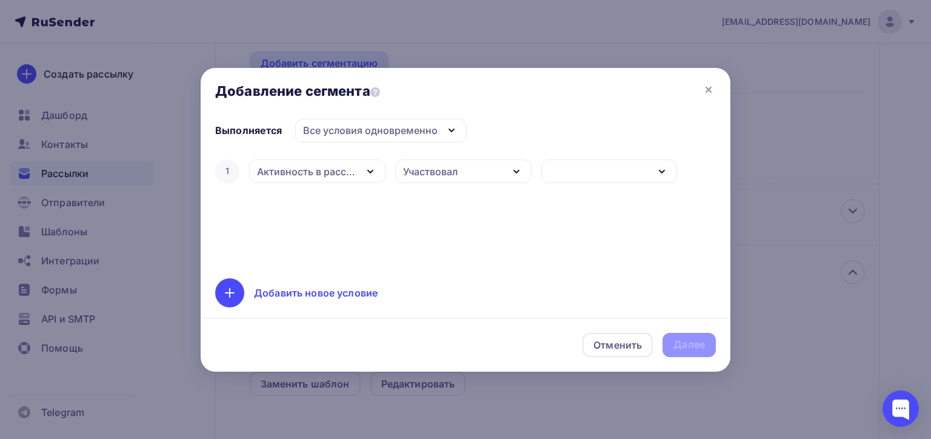
click at [595, 175] on div "button" at bounding box center [609, 171] width 136 height 24
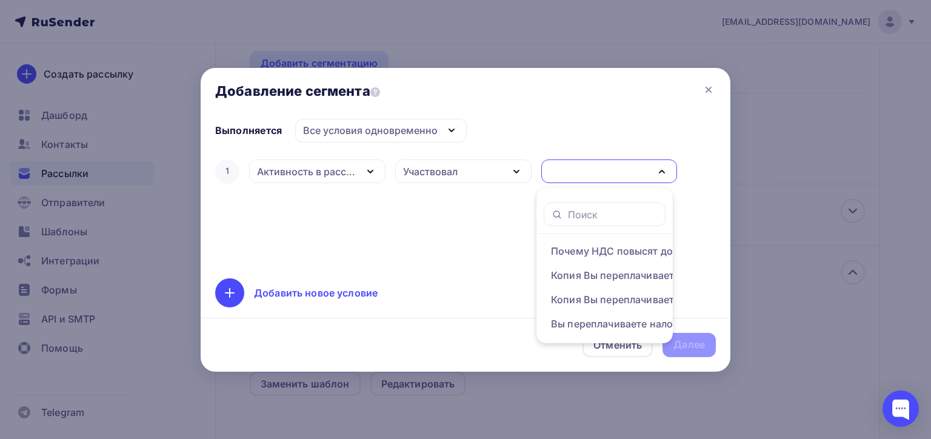
click at [465, 176] on div "Участвовал" at bounding box center [463, 171] width 136 height 24
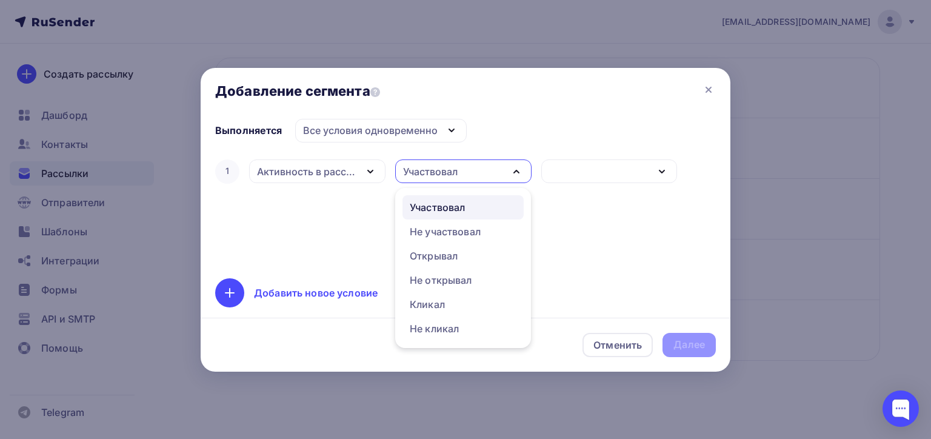
scroll to position [53, 0]
click at [453, 204] on div "Участвовал" at bounding box center [437, 207] width 55 height 15
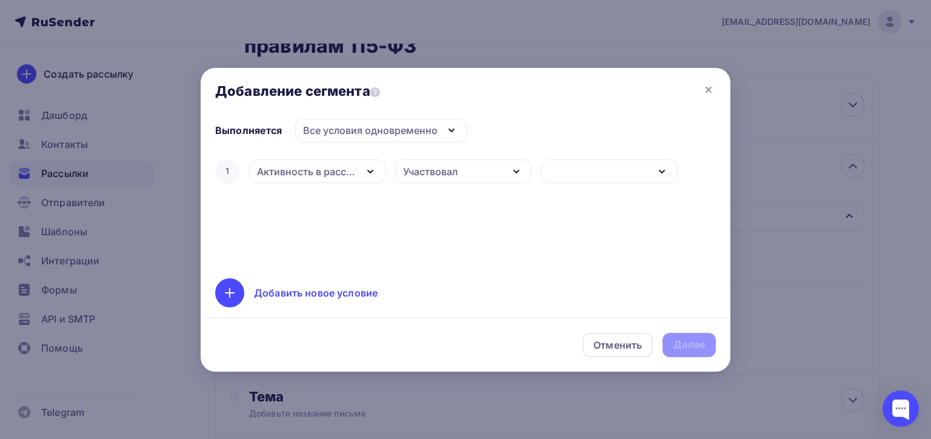
click at [575, 172] on div "button" at bounding box center [609, 171] width 136 height 24
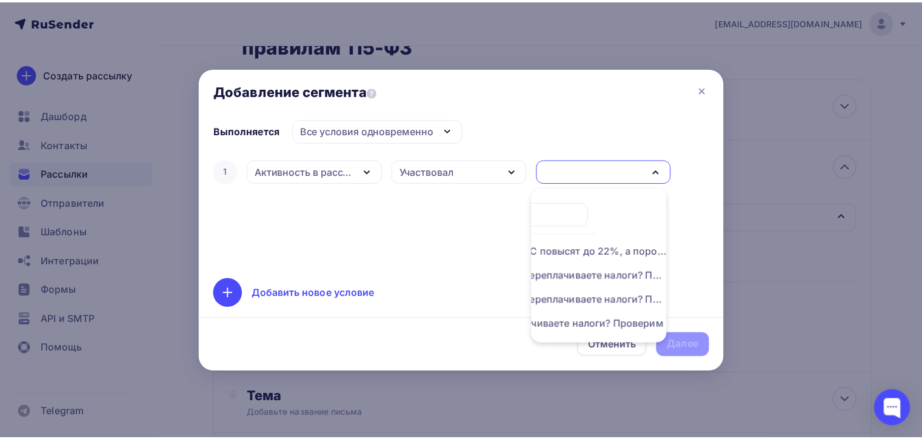
scroll to position [0, 0]
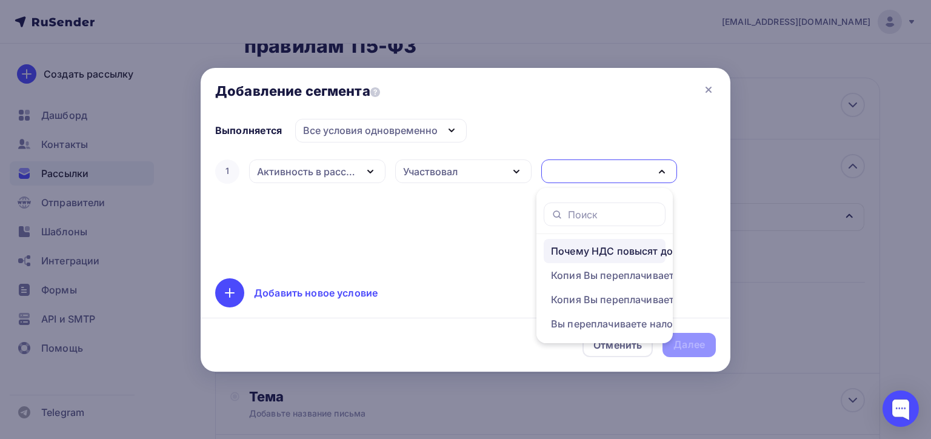
click at [591, 250] on div "Почему НДС повысят до 22%, а порог выручки на УСН снизят до 10 млн?" at bounding box center [648, 251] width 194 height 15
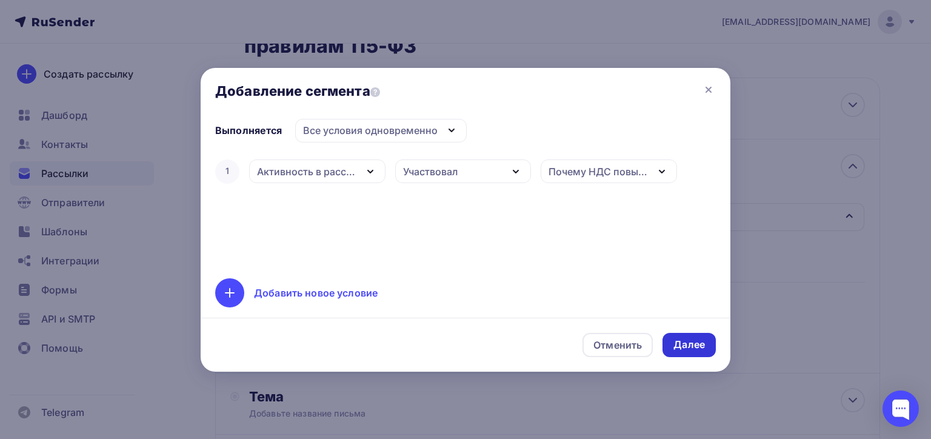
click at [687, 346] on div "Далее" at bounding box center [689, 345] width 32 height 14
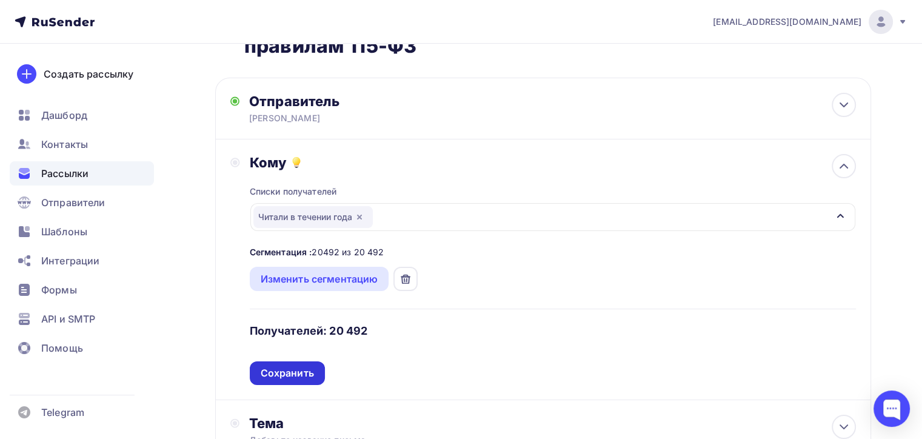
click at [299, 373] on div "Сохранить" at bounding box center [287, 373] width 53 height 14
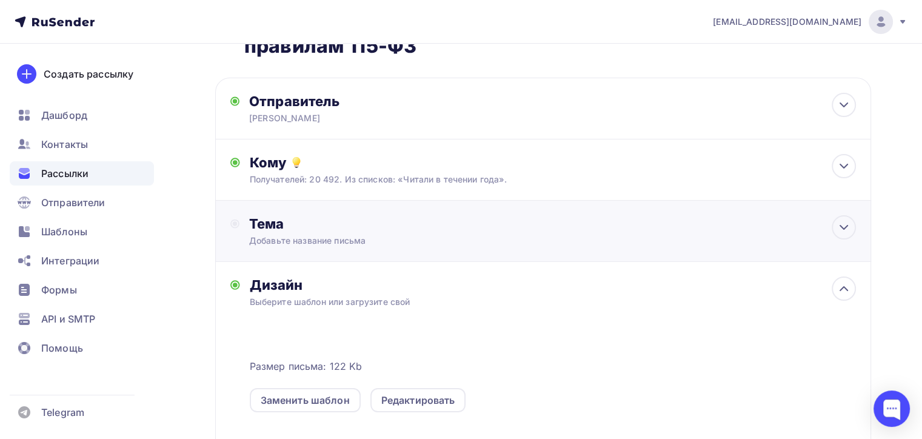
click at [351, 236] on div "Добавьте название письма" at bounding box center [357, 241] width 216 height 12
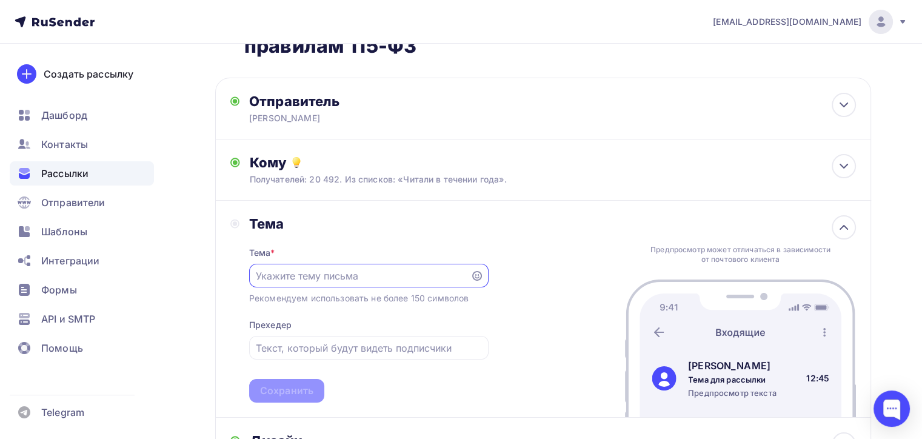
paste input "[PERSON_NAME]"
click at [516, 231] on div "Тема Тема * [PERSON_NAME] Рекомендуем использовать не более 150 символов Прехед…" at bounding box center [543, 309] width 656 height 217
drag, startPoint x: 344, startPoint y: 279, endPoint x: 230, endPoint y: 281, distance: 113.4
click at [230, 281] on div "Тема Тема * [PERSON_NAME] Рекомендуем использовать не более 150 символов Прехед…" at bounding box center [359, 308] width 258 height 187
paste input "ассовые блокировки счетов по новым правилам 115-ФЗ"
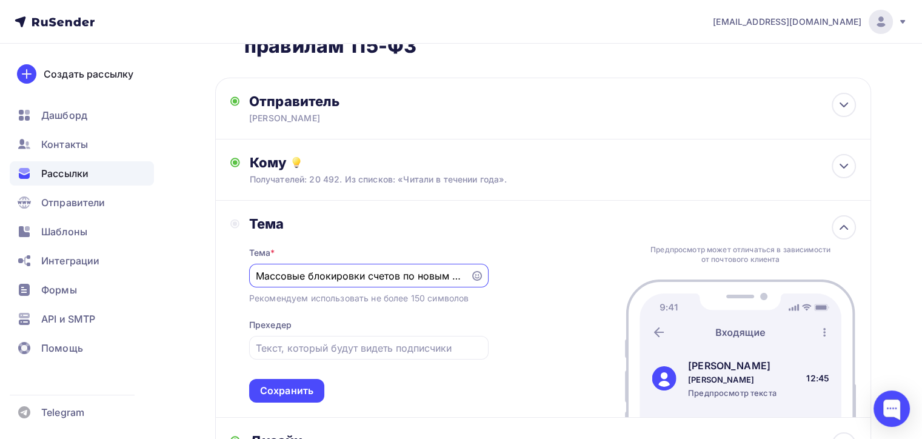
scroll to position [0, 68]
type input "Массовые блокировки счетов по новым правилам 115-ФЗ"
click at [301, 387] on div "Сохранить" at bounding box center [286, 391] width 53 height 14
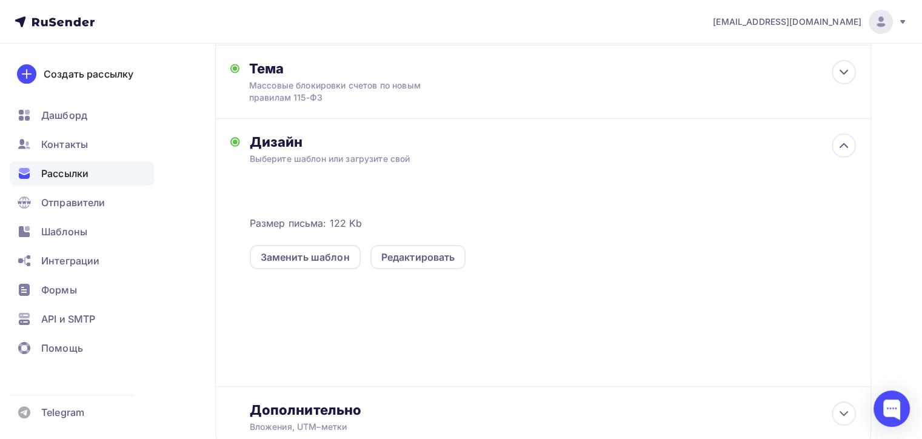
scroll to position [295, 0]
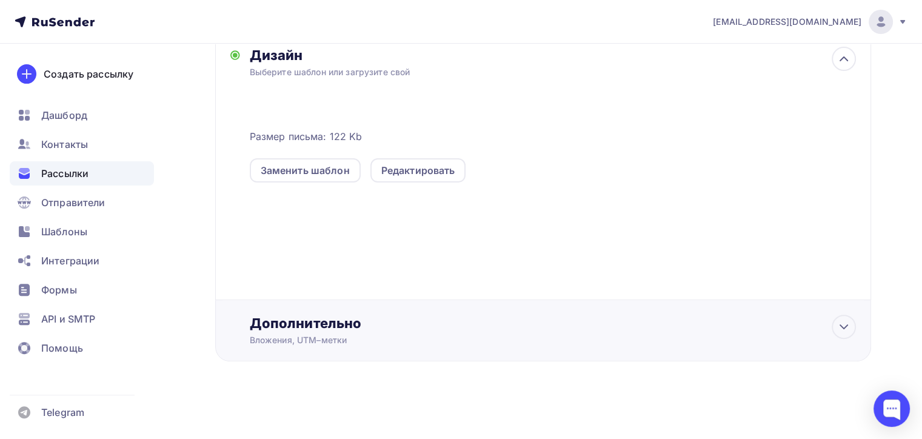
click at [426, 335] on div "Вложения, UTM–метки" at bounding box center [523, 340] width 546 height 12
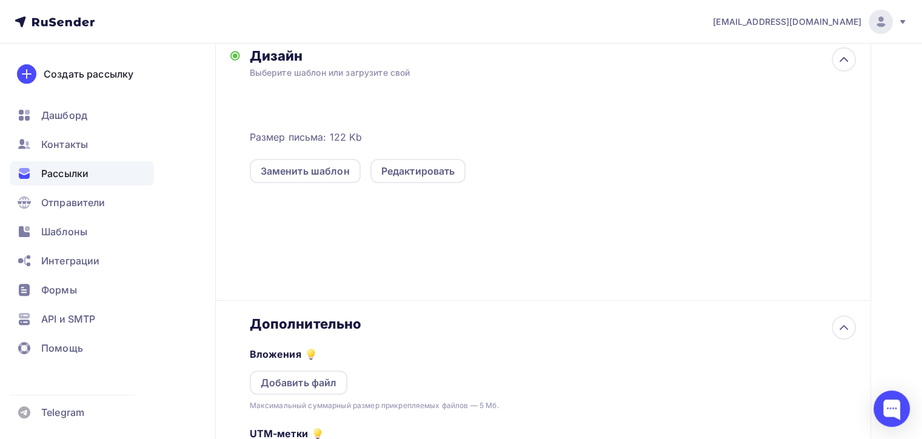
scroll to position [486, 0]
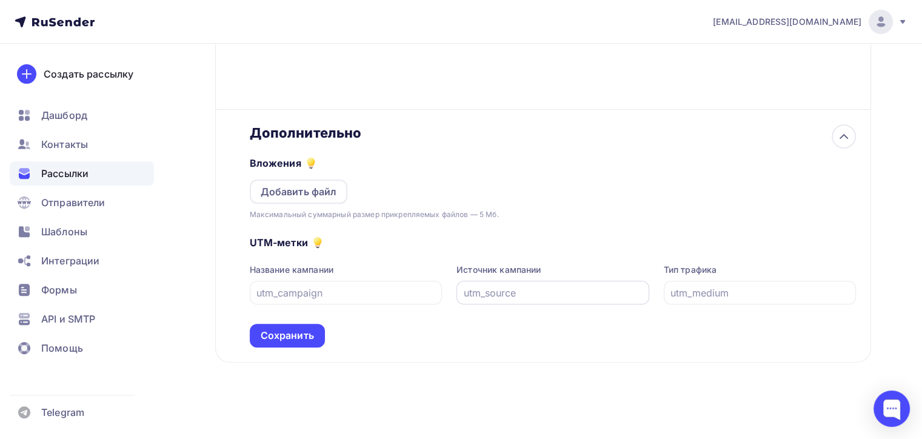
click at [549, 295] on input "text" at bounding box center [553, 293] width 179 height 15
paste input "SMTP2_1_10"
type input "SMTP2_1_10"
click at [278, 332] on div "Сохранить" at bounding box center [287, 336] width 53 height 14
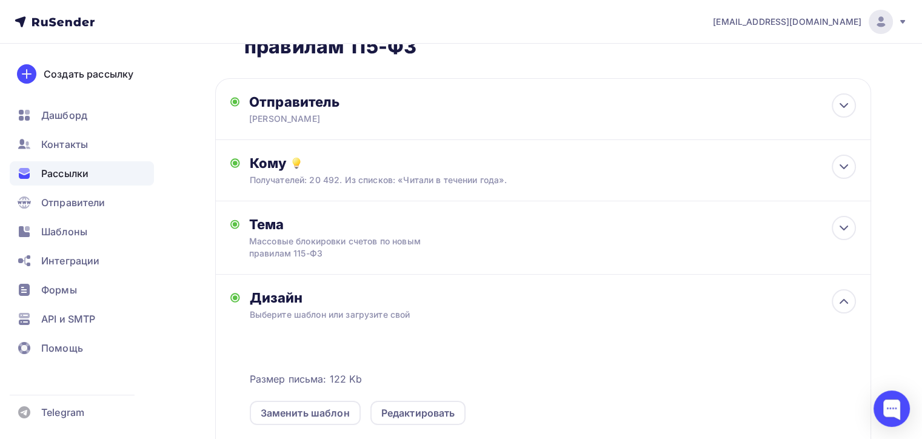
scroll to position [0, 0]
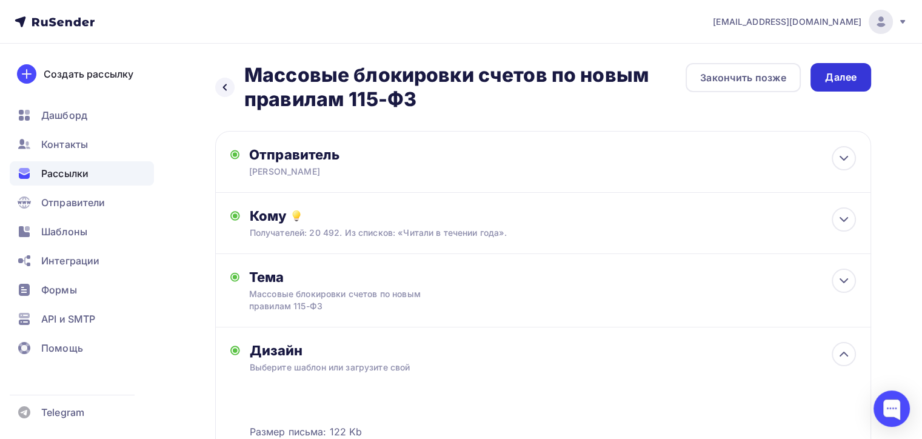
click at [847, 77] on div "Далее" at bounding box center [841, 77] width 32 height 14
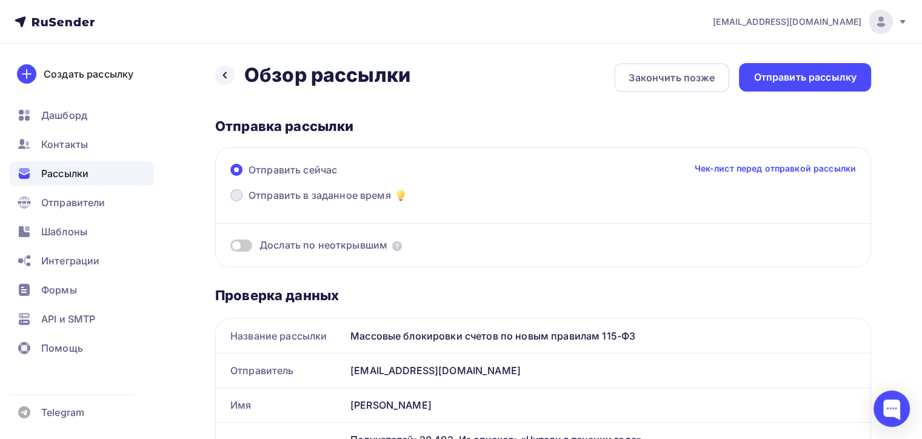
click at [237, 194] on span at bounding box center [236, 195] width 12 height 12
click at [249, 202] on input "Отправить в заданное время" at bounding box center [249, 202] width 0 height 0
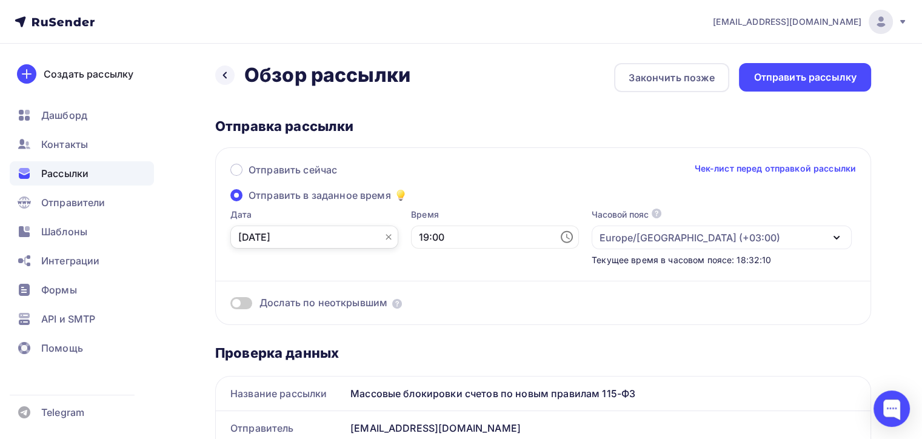
click at [302, 235] on input "[DATE]" at bounding box center [314, 236] width 168 height 23
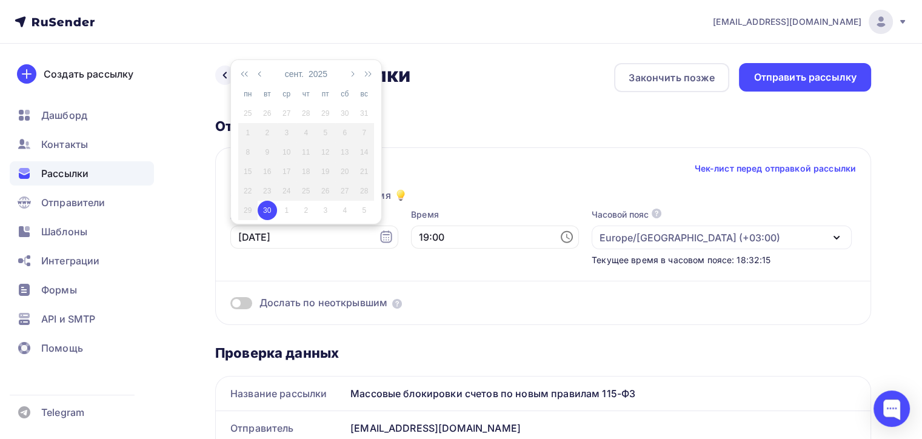
click at [286, 210] on div "1" at bounding box center [286, 210] width 19 height 11
type input "[DATE]"
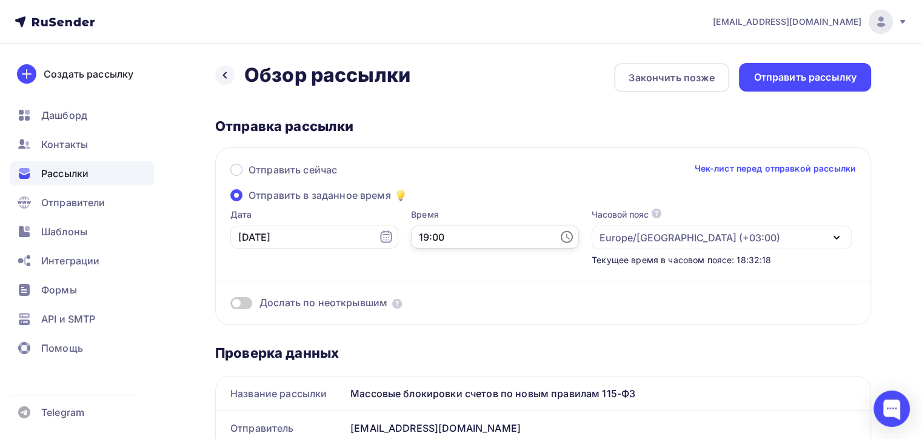
click at [441, 237] on input "19:00" at bounding box center [495, 236] width 168 height 23
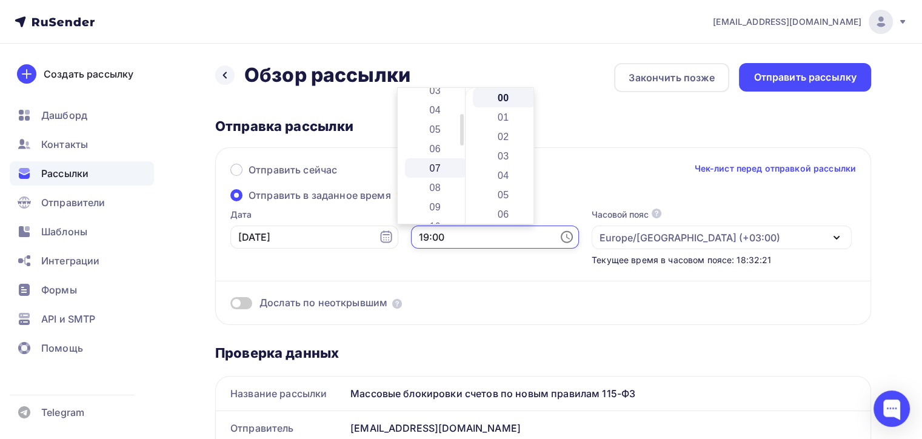
scroll to position [187, 0]
drag, startPoint x: 436, startPoint y: 105, endPoint x: 450, endPoint y: 124, distance: 23.9
click at [436, 104] on li "10" at bounding box center [436, 104] width 62 height 19
type input "10:00"
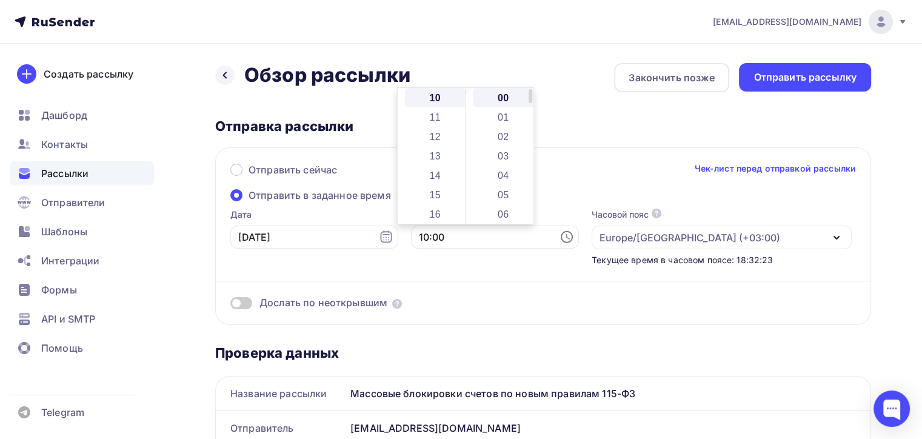
click at [497, 97] on li "00" at bounding box center [504, 97] width 62 height 19
click at [486, 264] on div "Время 10:00" at bounding box center [495, 238] width 168 height 58
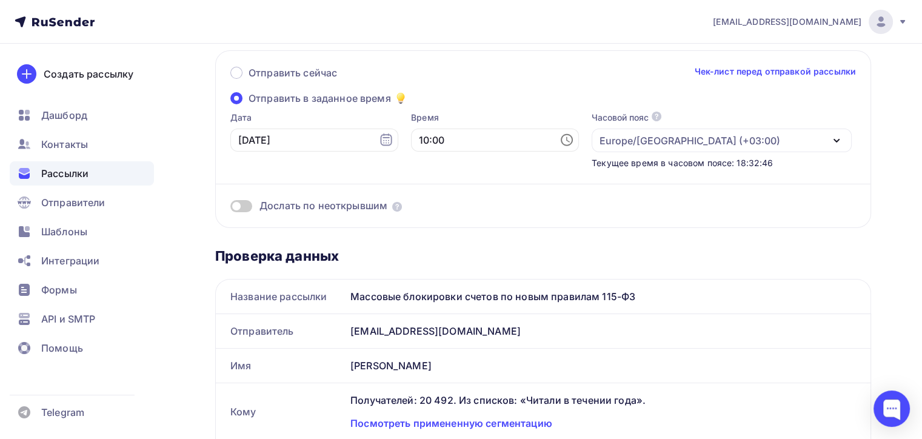
scroll to position [0, 0]
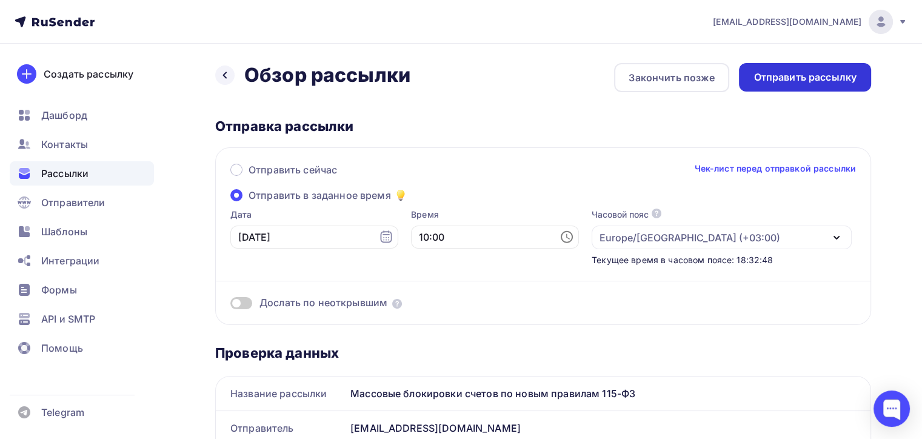
click at [799, 75] on div "Отправить рассылку" at bounding box center [804, 77] width 103 height 14
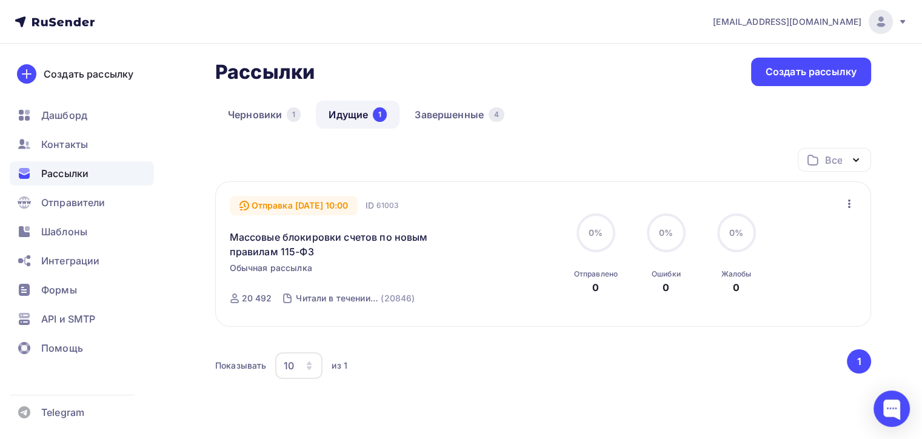
scroll to position [117, 0]
